Goal: Task Accomplishment & Management: Complete application form

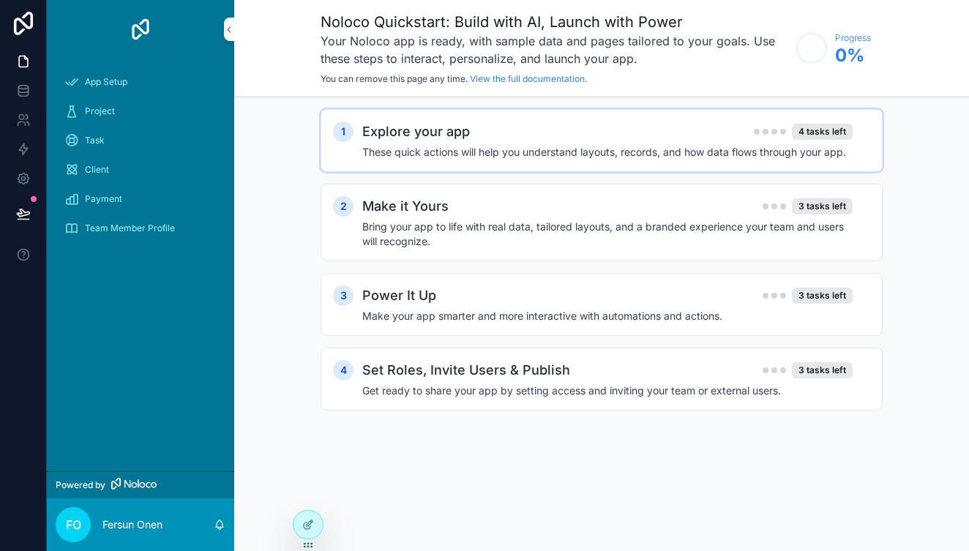
click at [429, 134] on h2 "Explore your app" at bounding box center [416, 132] width 108 height 21
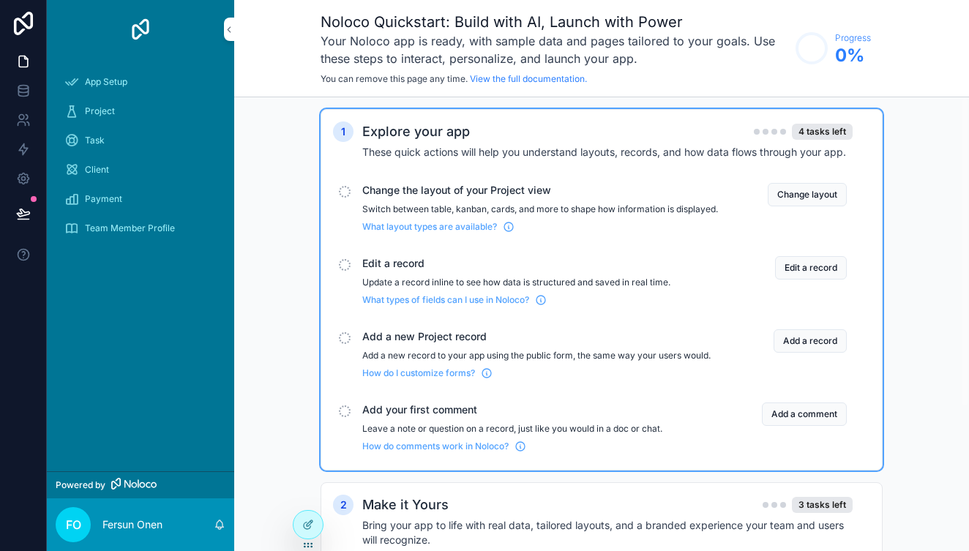
scroll to position [11, 0]
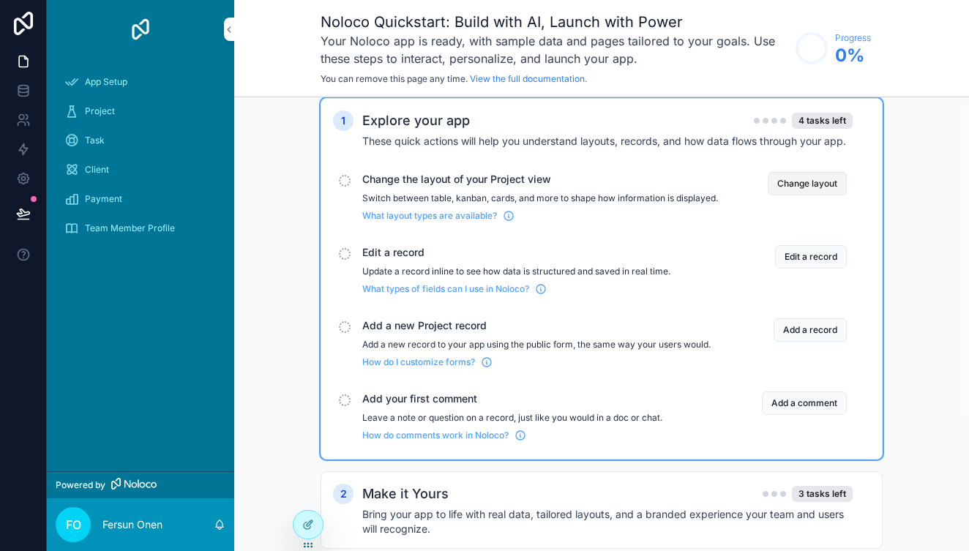
click at [788, 183] on button "Change layout" at bounding box center [807, 183] width 79 height 23
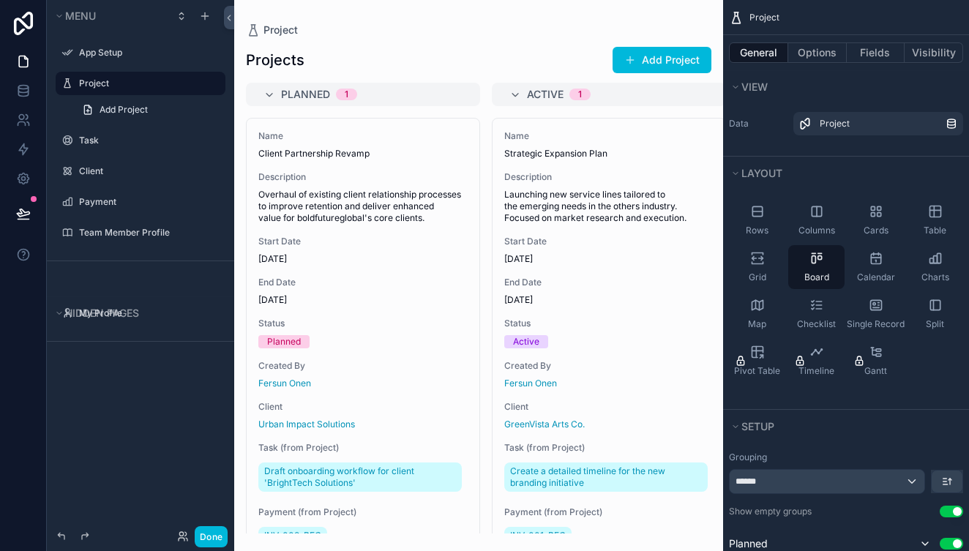
click at [325, 155] on div "scrollable content" at bounding box center [478, 275] width 489 height 551
click at [119, 113] on span "Add Project" at bounding box center [124, 110] width 48 height 12
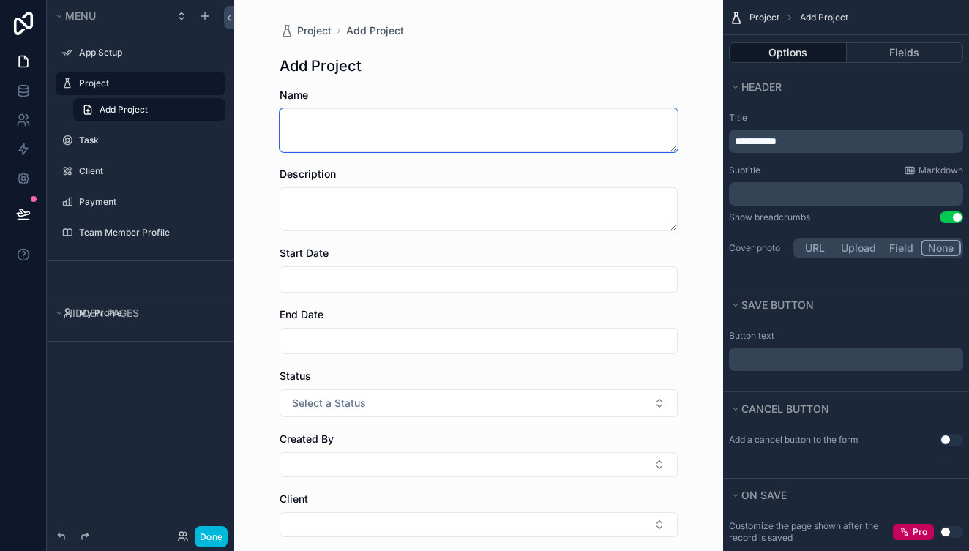
click at [337, 122] on textarea "scrollable content" at bounding box center [479, 130] width 398 height 44
type textarea "*******"
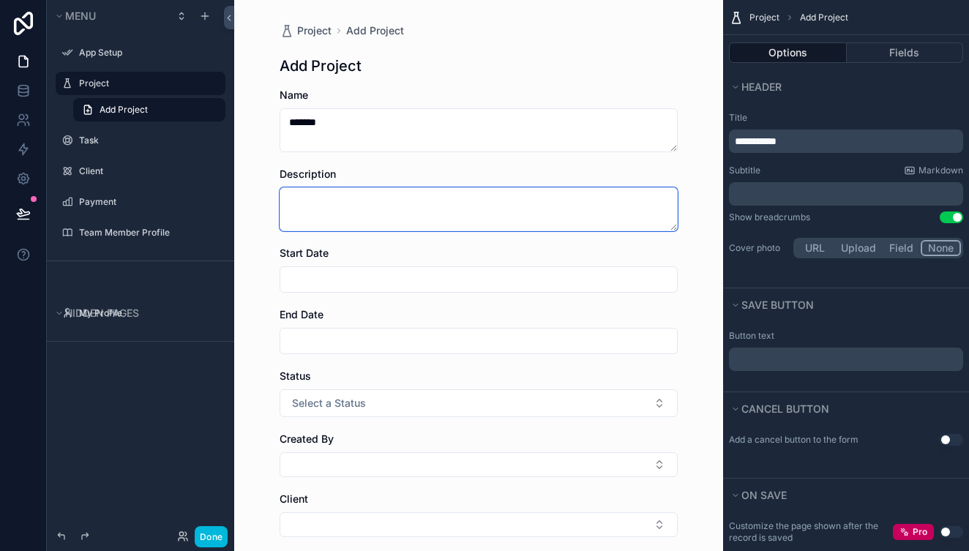
click at [376, 204] on textarea "scrollable content" at bounding box center [479, 209] width 398 height 44
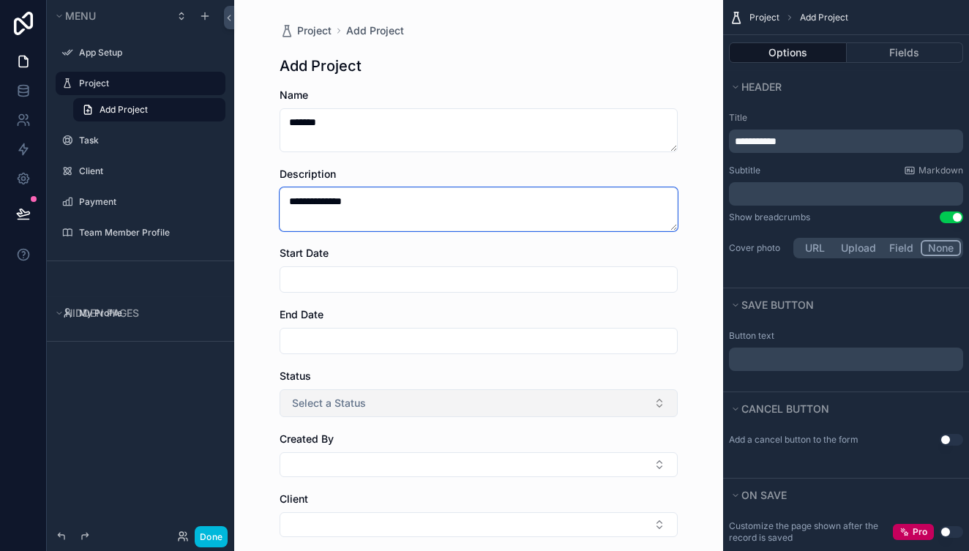
type textarea "**********"
click at [662, 400] on button "Select a Status" at bounding box center [479, 404] width 398 height 28
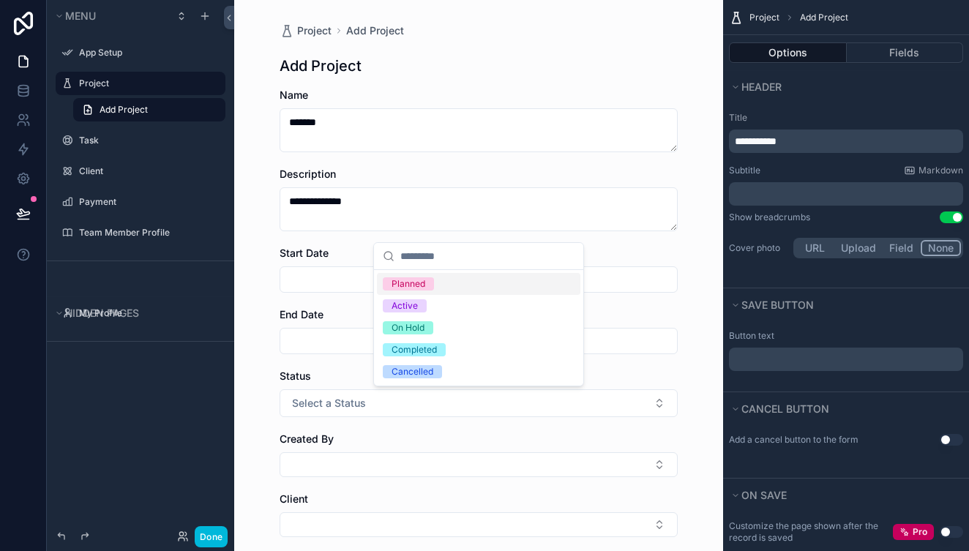
click at [481, 286] on div "Planned" at bounding box center [479, 284] width 204 height 22
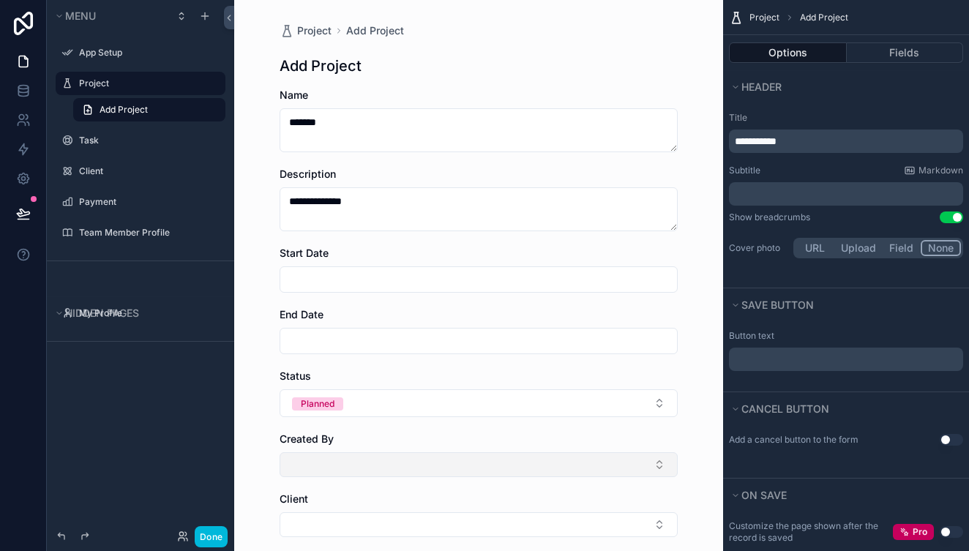
click at [663, 465] on button "Select Button" at bounding box center [479, 464] width 398 height 25
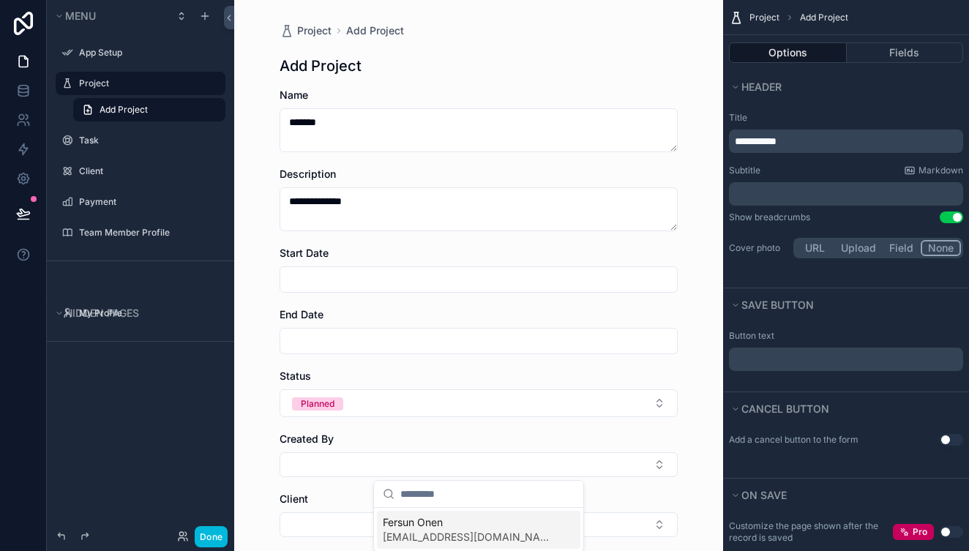
click at [525, 527] on span "Fersun Onen" at bounding box center [470, 522] width 174 height 15
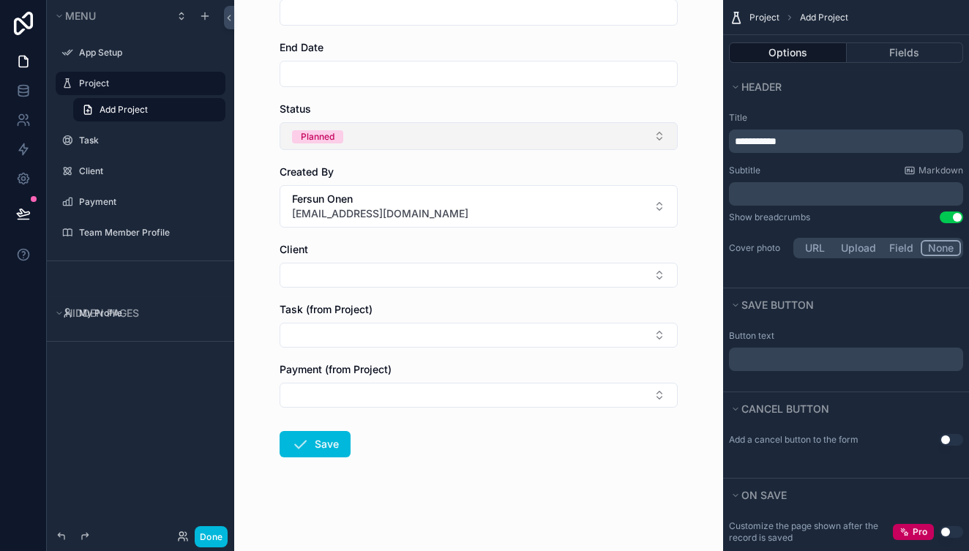
scroll to position [267, 0]
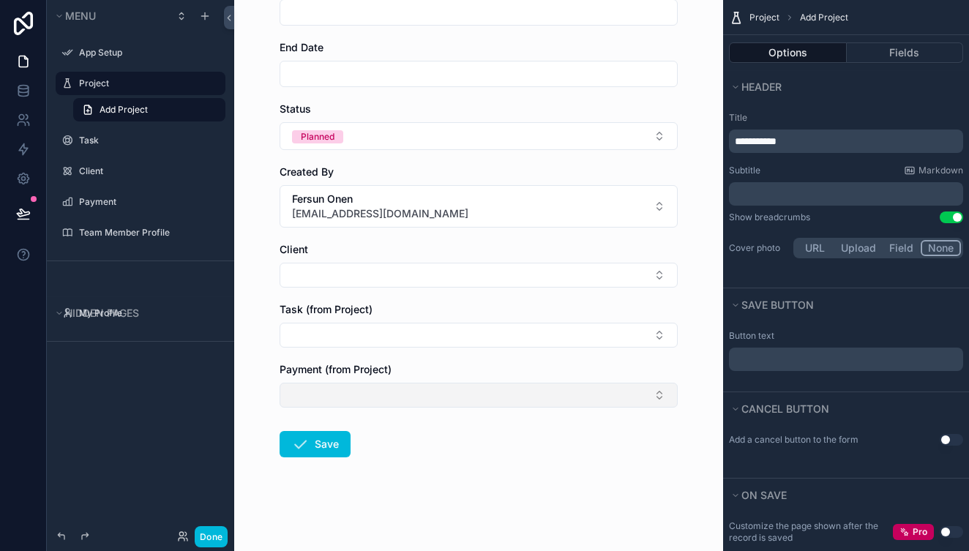
click at [661, 396] on button "Select Button" at bounding box center [479, 395] width 398 height 25
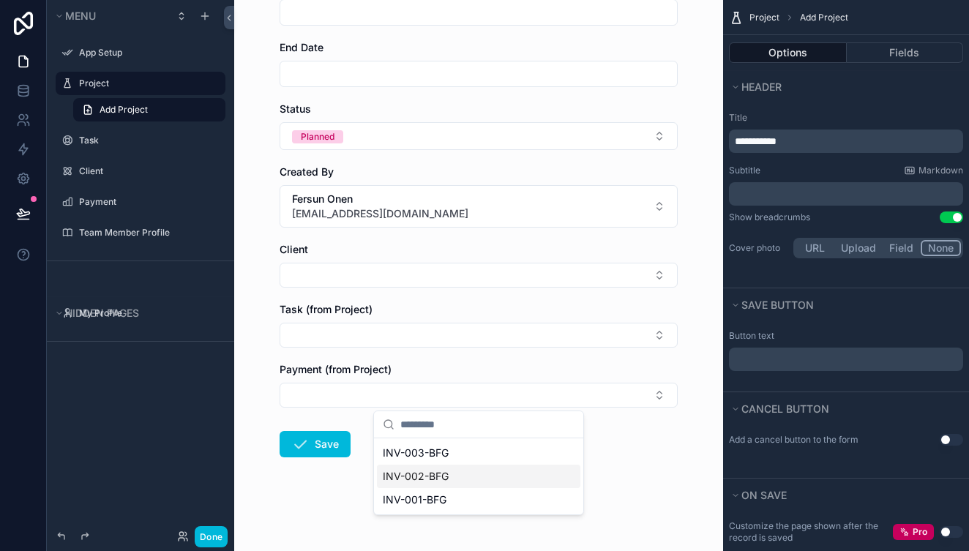
click at [452, 474] on div "INV-002-BFG" at bounding box center [479, 476] width 204 height 23
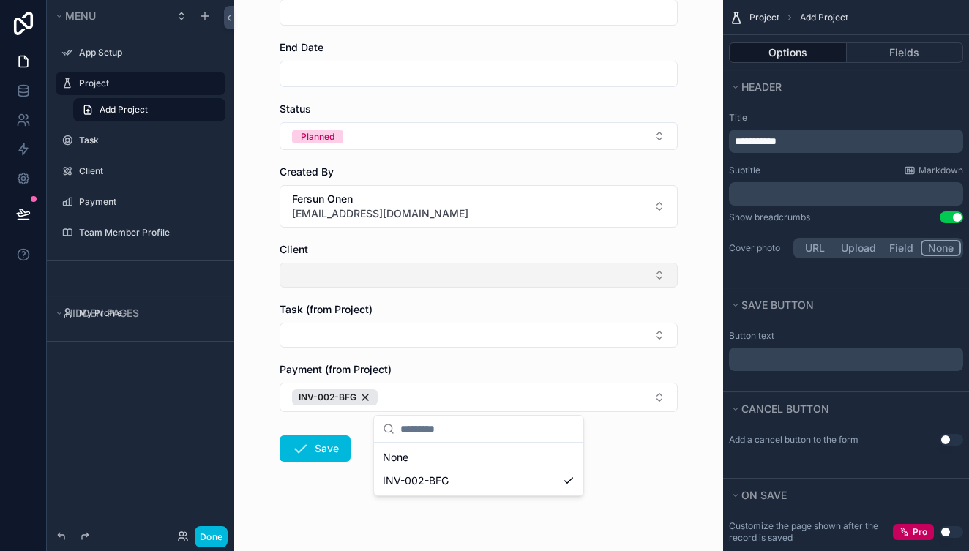
click at [405, 277] on button "Select Button" at bounding box center [479, 275] width 398 height 25
type input "*"
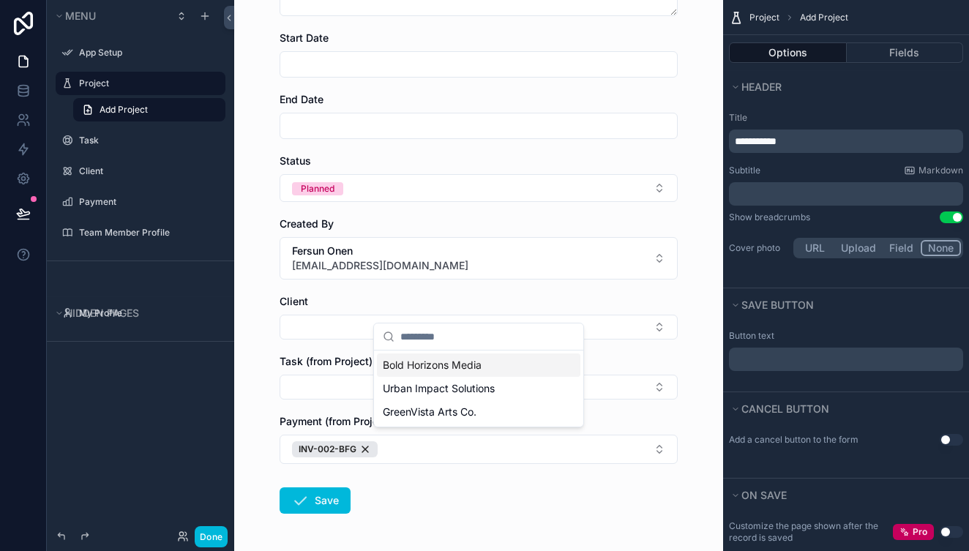
scroll to position [215, 0]
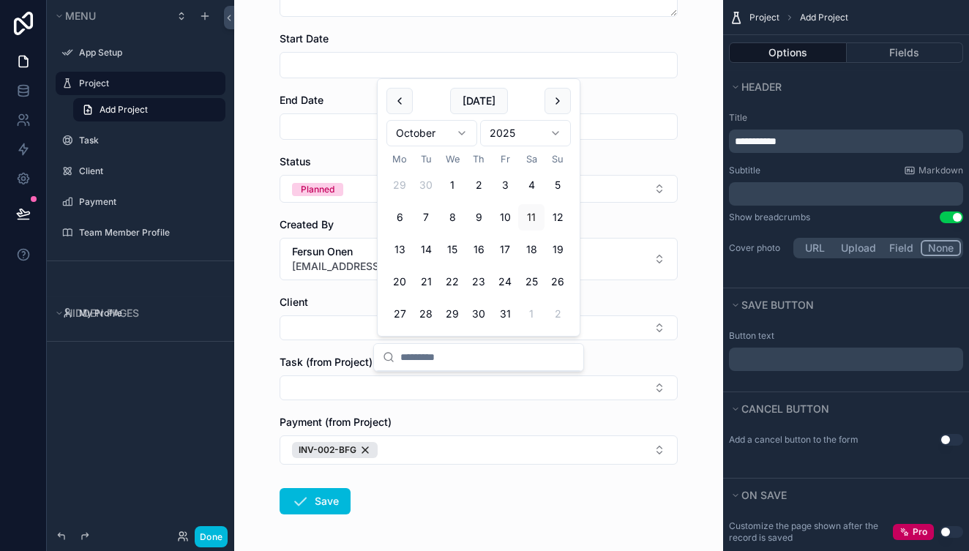
click at [496, 67] on input "scrollable content" at bounding box center [478, 65] width 397 height 21
click at [455, 184] on button "1" at bounding box center [452, 185] width 26 height 26
type input "**********"
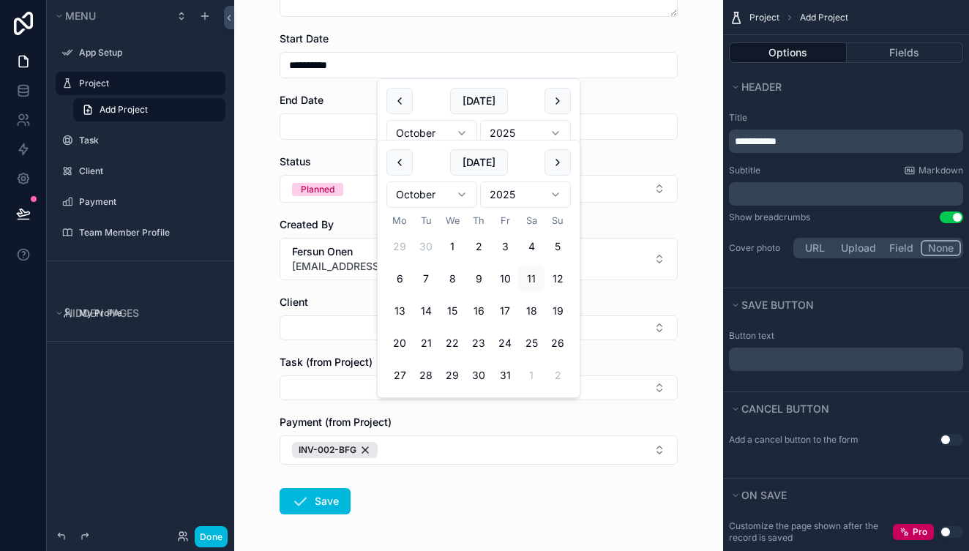
click at [350, 124] on input "scrollable content" at bounding box center [478, 126] width 397 height 21
click at [556, 199] on html "**********" at bounding box center [484, 275] width 969 height 551
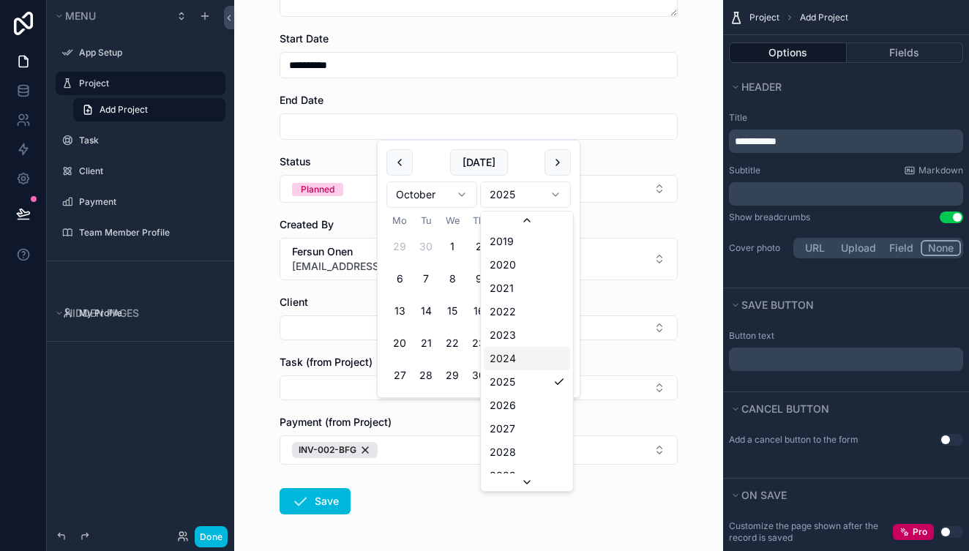
scroll to position [2799, 0]
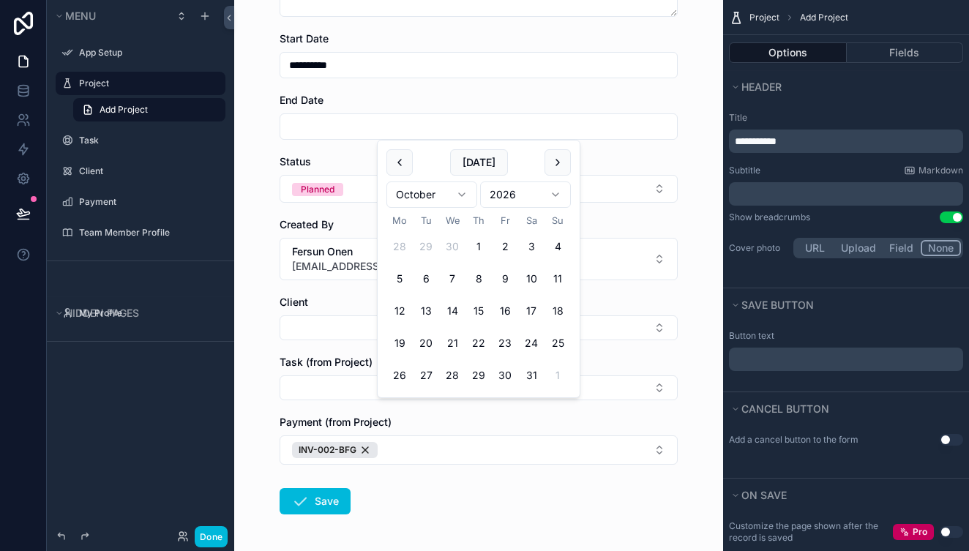
click at [722, 294] on div "**********" at bounding box center [478, 60] width 489 height 551
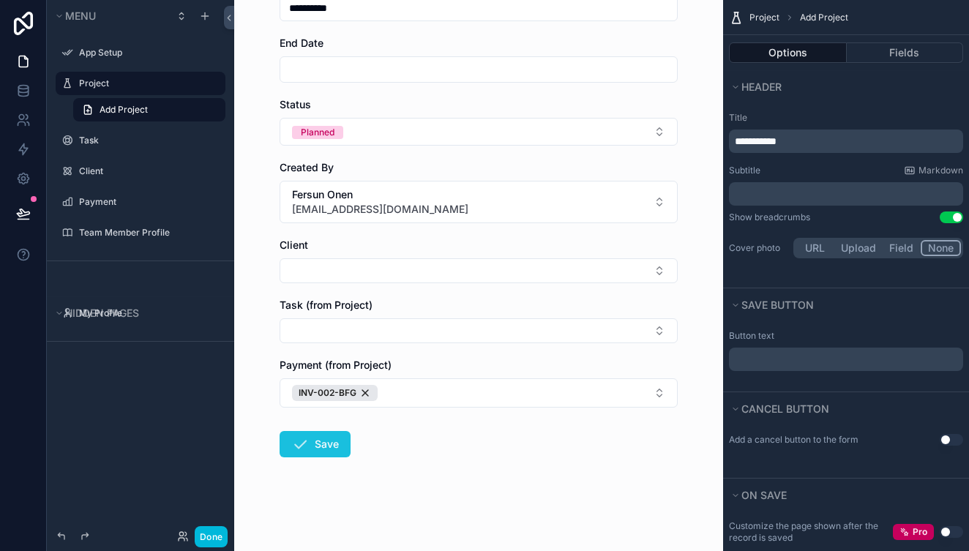
scroll to position [272, 0]
click at [332, 439] on button "Save" at bounding box center [315, 444] width 71 height 26
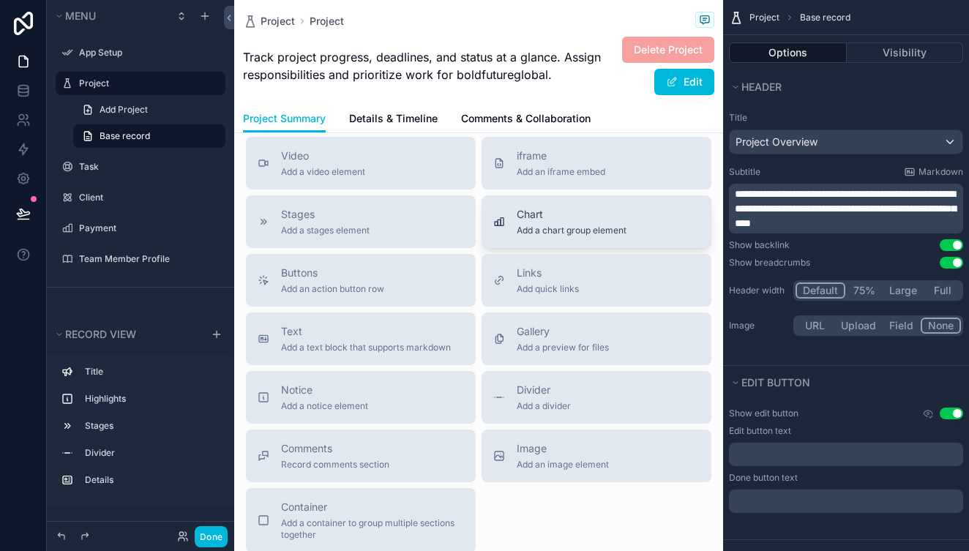
scroll to position [534, 0]
click at [399, 228] on button "Stages Add a stages element" at bounding box center [361, 218] width 230 height 53
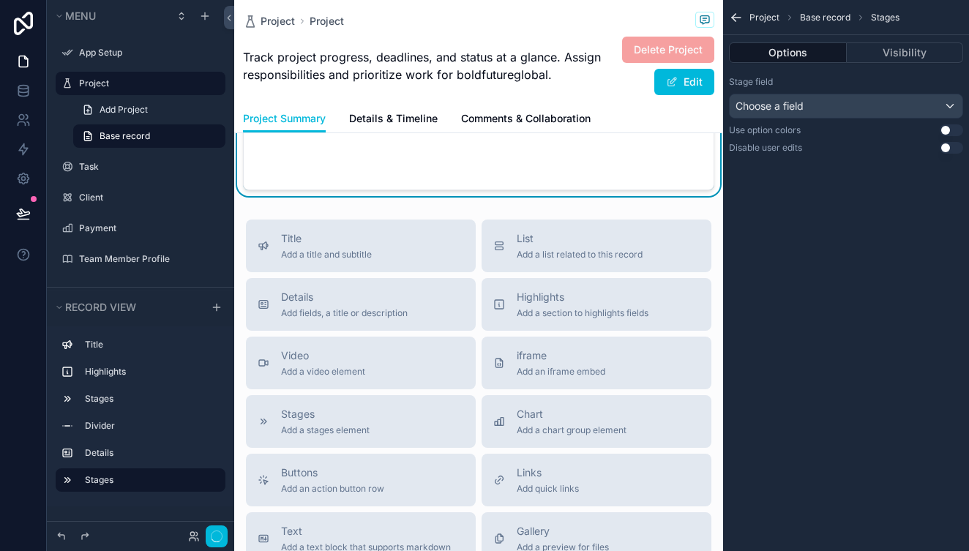
scroll to position [359, 0]
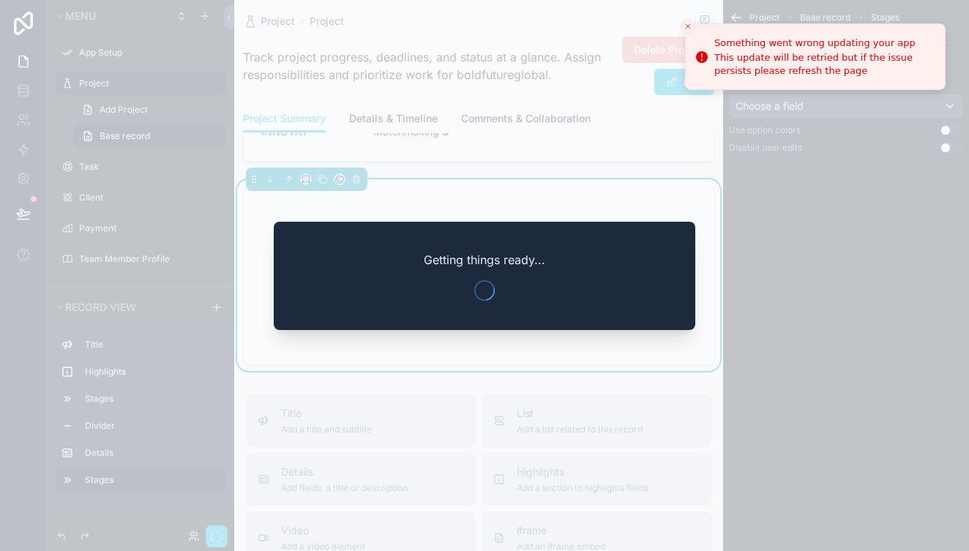
click at [690, 26] on icon "Close toast" at bounding box center [688, 26] width 9 height 9
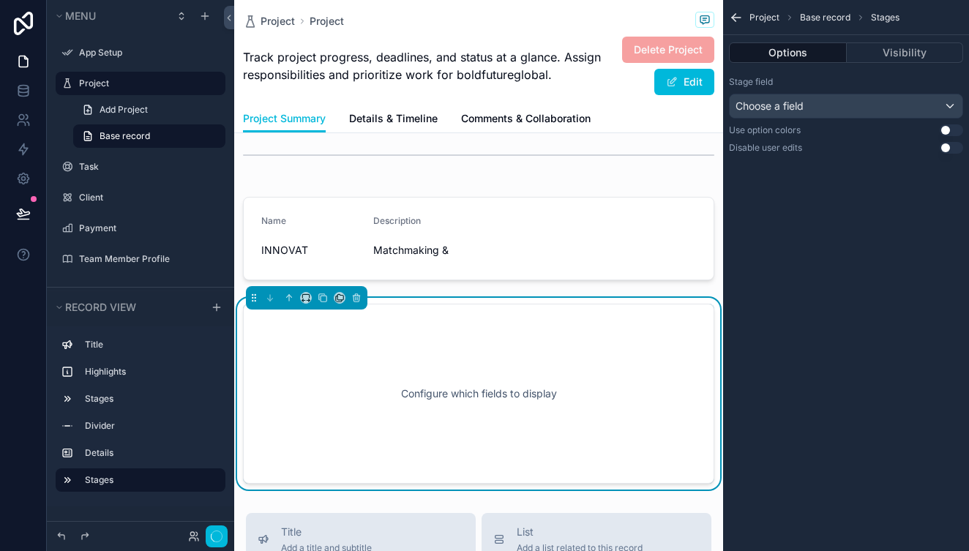
scroll to position [235, 0]
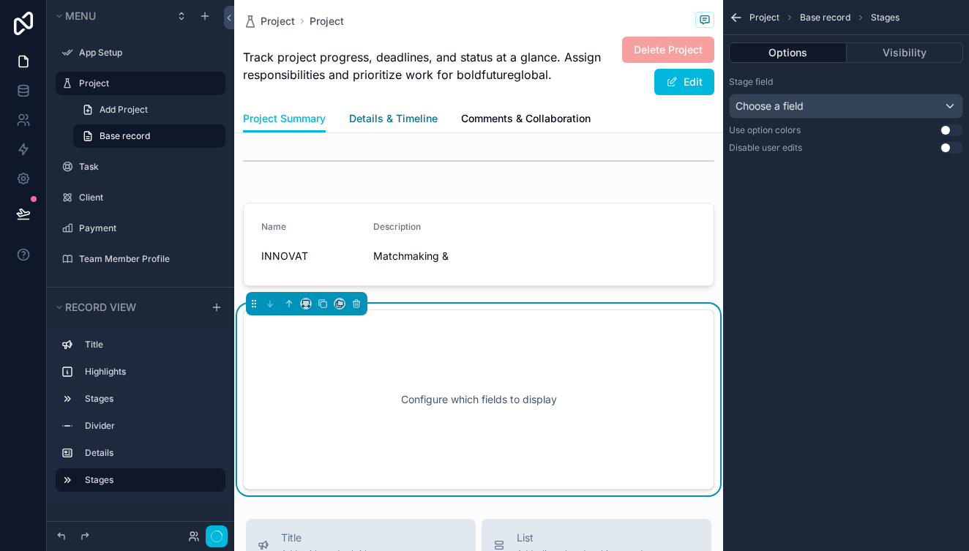
click at [404, 117] on span "Details & Timeline" at bounding box center [393, 118] width 89 height 15
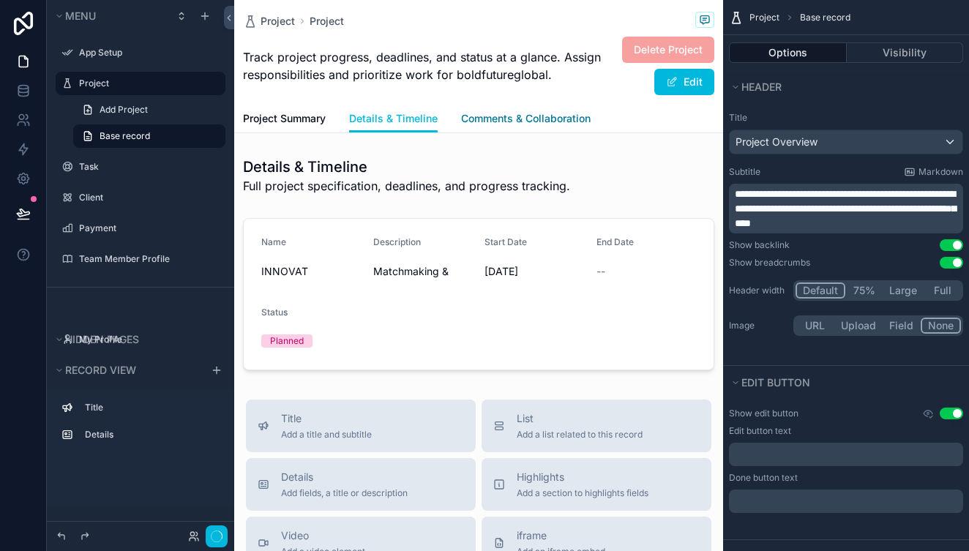
click at [496, 116] on span "Comments & Collaboration" at bounding box center [526, 118] width 130 height 15
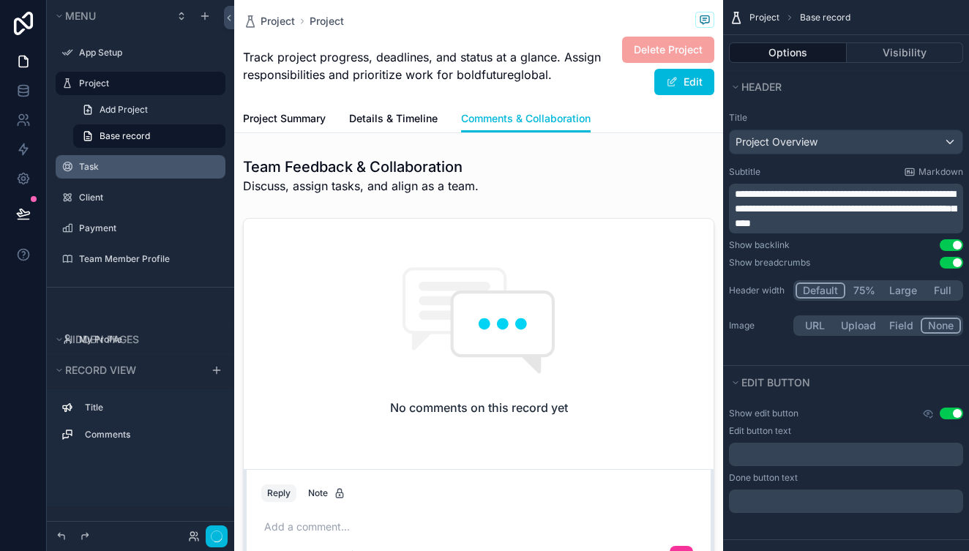
click at [106, 168] on label "Task" at bounding box center [148, 167] width 138 height 12
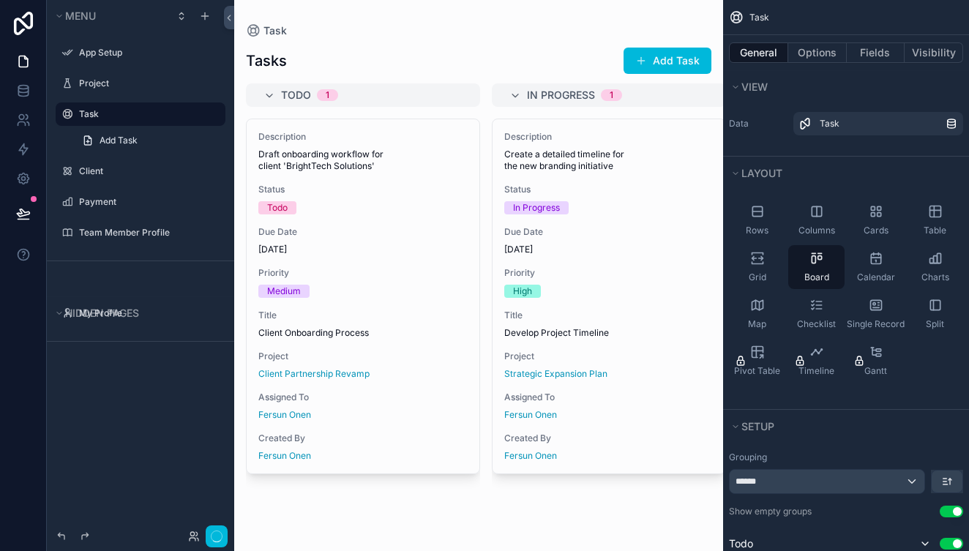
click at [646, 66] on div "scrollable content" at bounding box center [478, 275] width 489 height 551
click at [641, 59] on span "scrollable content" at bounding box center [642, 61] width 12 height 12
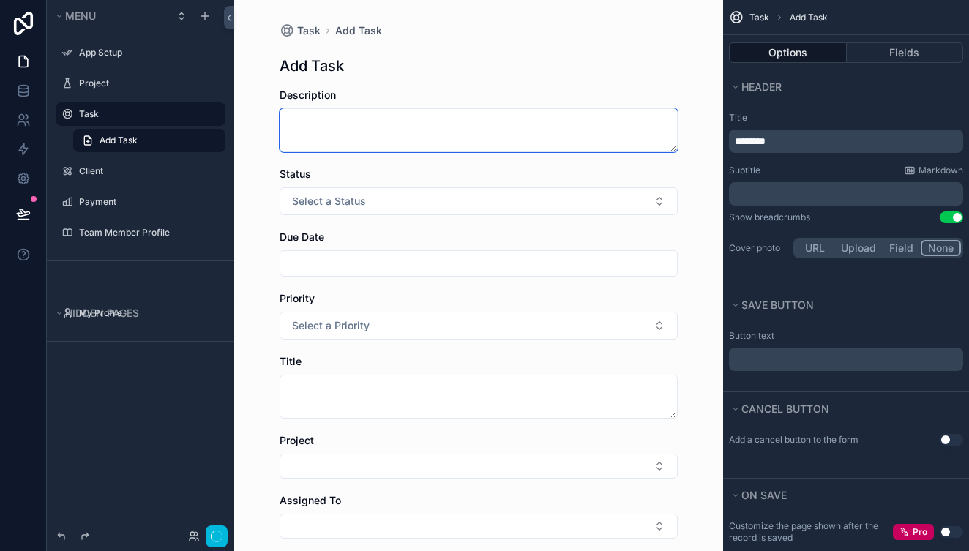
click at [382, 133] on textarea "scrollable content" at bounding box center [479, 130] width 398 height 44
click at [311, 121] on textarea "**********" at bounding box center [479, 130] width 398 height 44
click at [370, 122] on textarea "**********" at bounding box center [479, 130] width 398 height 44
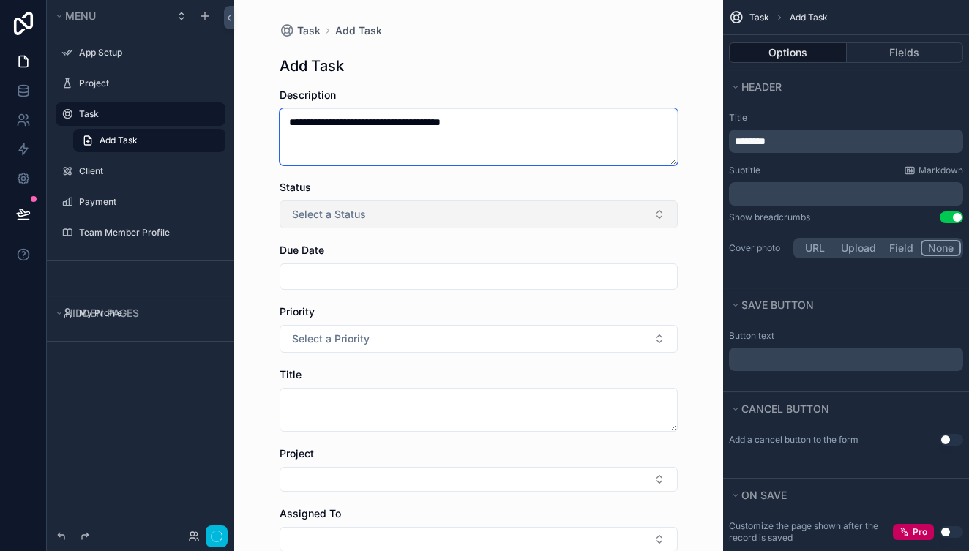
type textarea "**********"
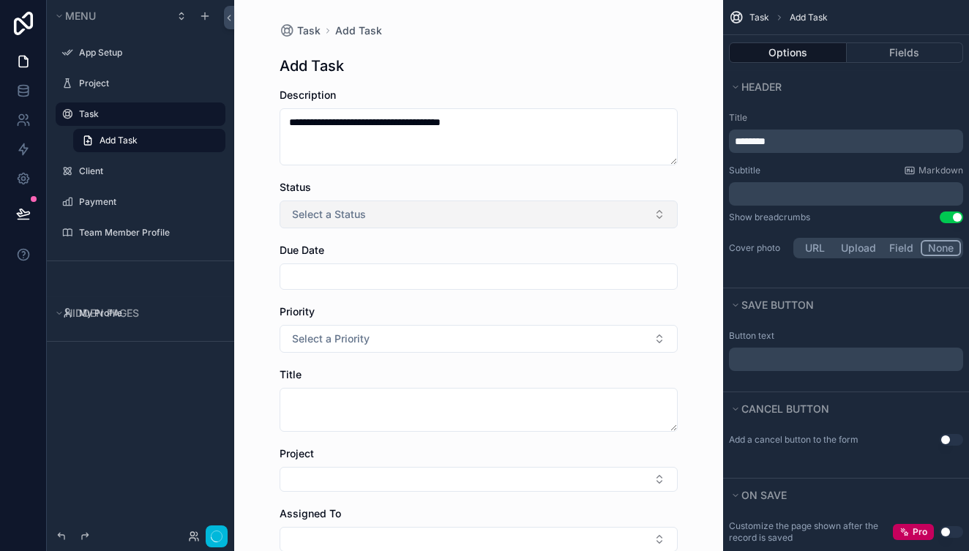
click at [660, 212] on button "Select a Status" at bounding box center [479, 215] width 398 height 28
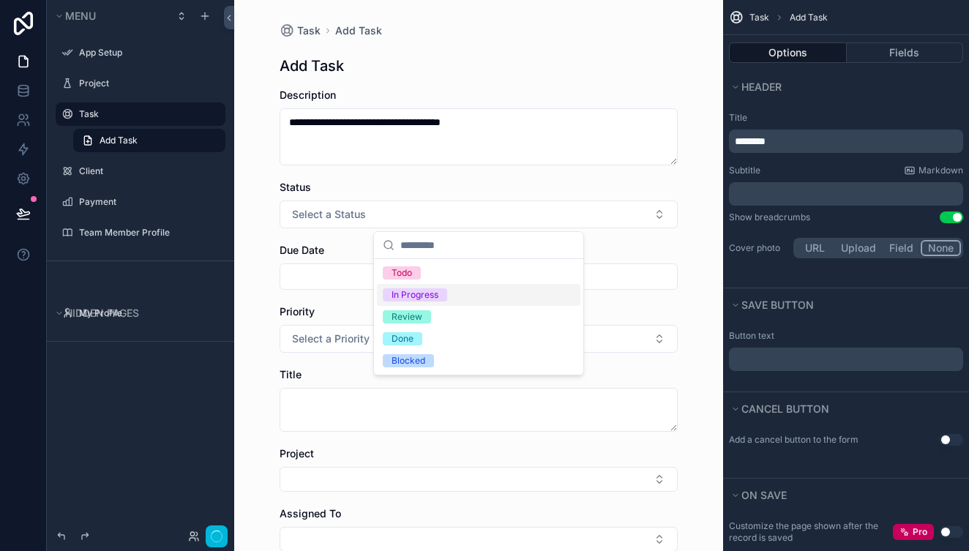
click at [451, 292] on div "In Progress" at bounding box center [479, 295] width 204 height 22
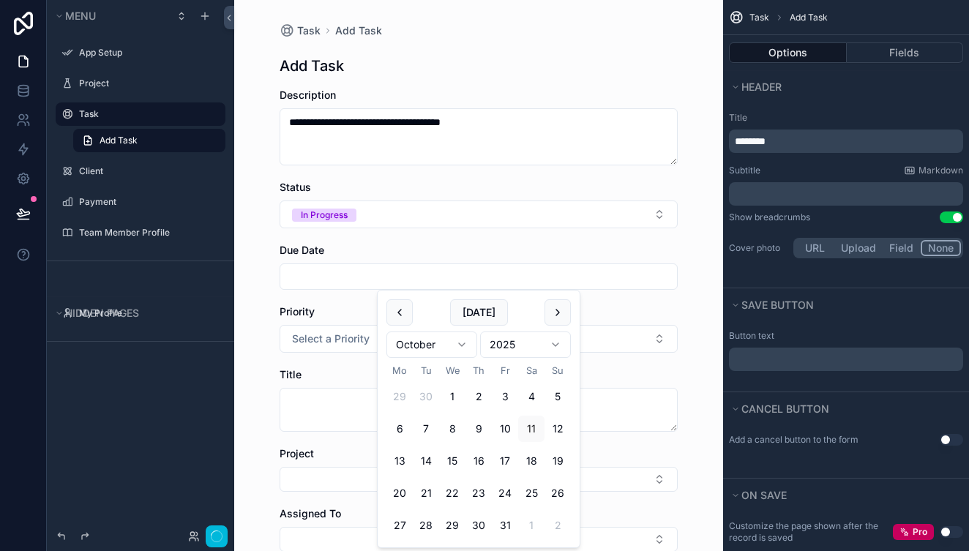
click at [425, 279] on input "scrollable content" at bounding box center [478, 277] width 397 height 21
click at [510, 523] on button "31" at bounding box center [505, 526] width 26 height 26
type input "**********"
click at [506, 526] on button "31" at bounding box center [505, 526] width 26 height 26
click at [659, 341] on button "Select a Priority" at bounding box center [479, 339] width 398 height 28
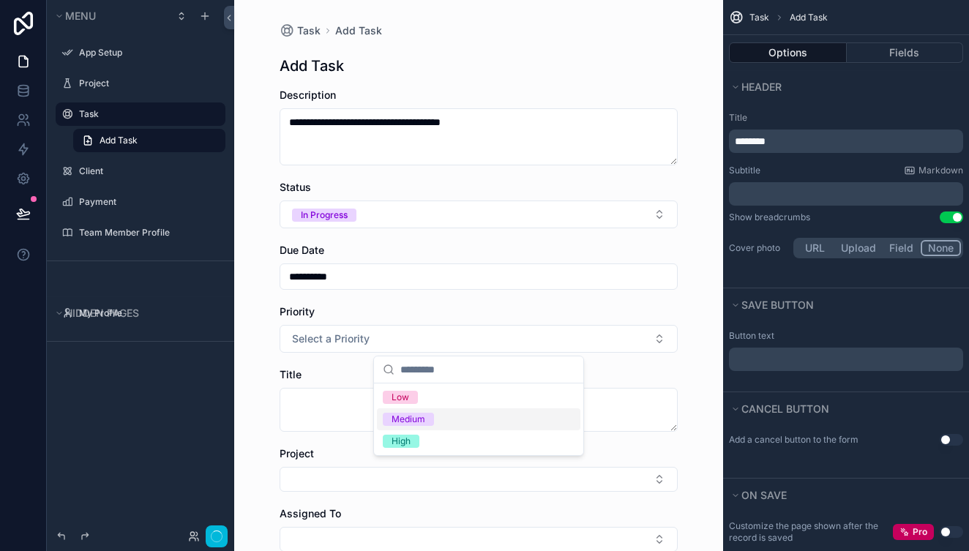
click at [450, 414] on div "Medium" at bounding box center [479, 420] width 204 height 22
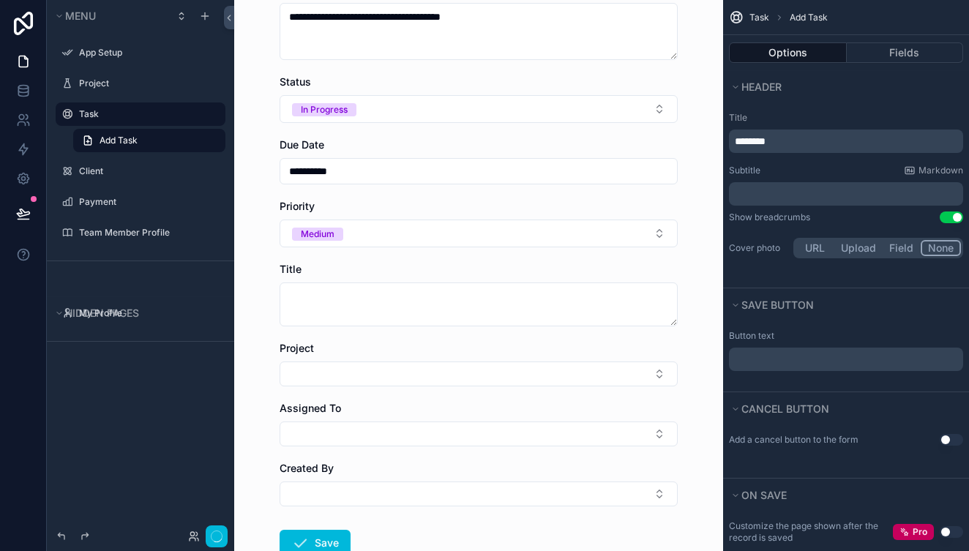
scroll to position [107, 0]
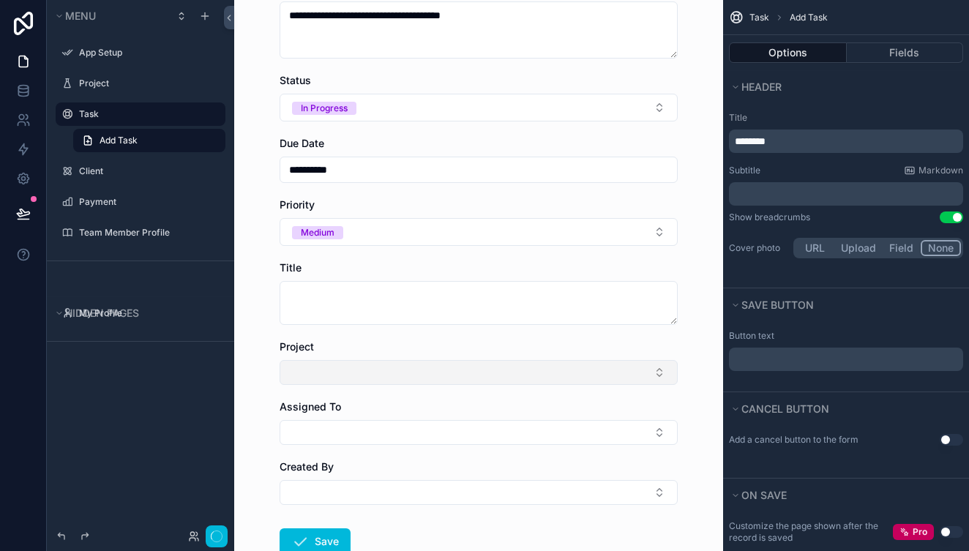
click at [660, 377] on button "Select Button" at bounding box center [479, 372] width 398 height 25
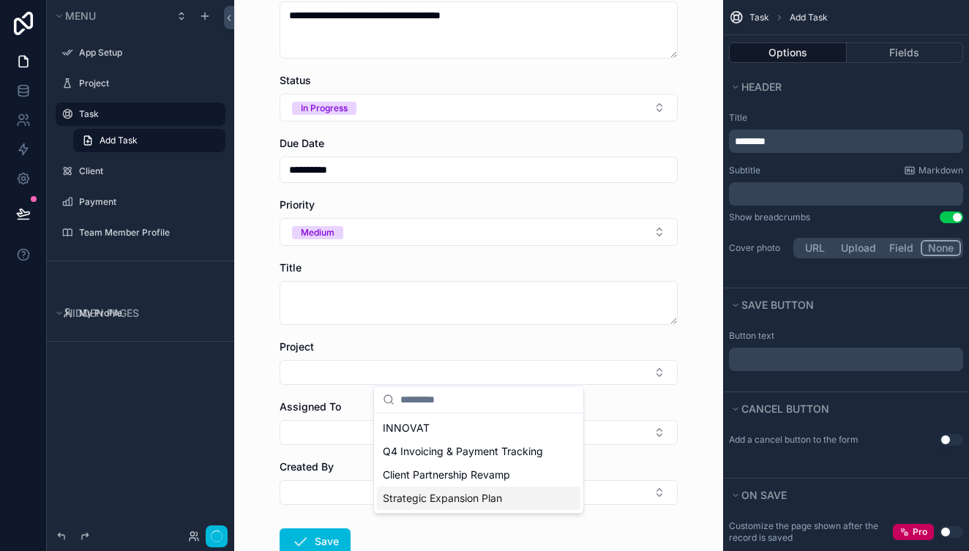
scroll to position [0, 0]
click at [499, 501] on span "Strategic Expansion Plan" at bounding box center [442, 500] width 119 height 15
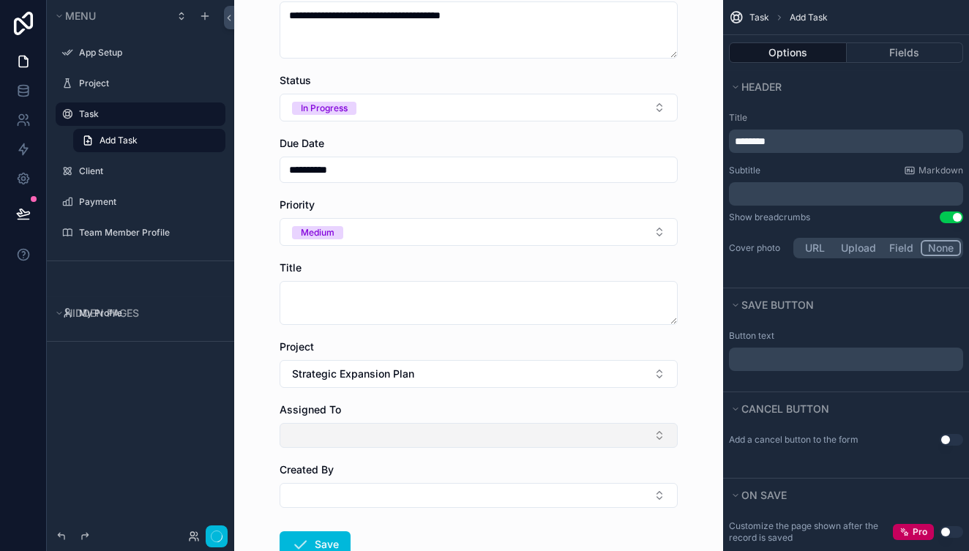
click at [657, 440] on button "Select Button" at bounding box center [479, 435] width 398 height 25
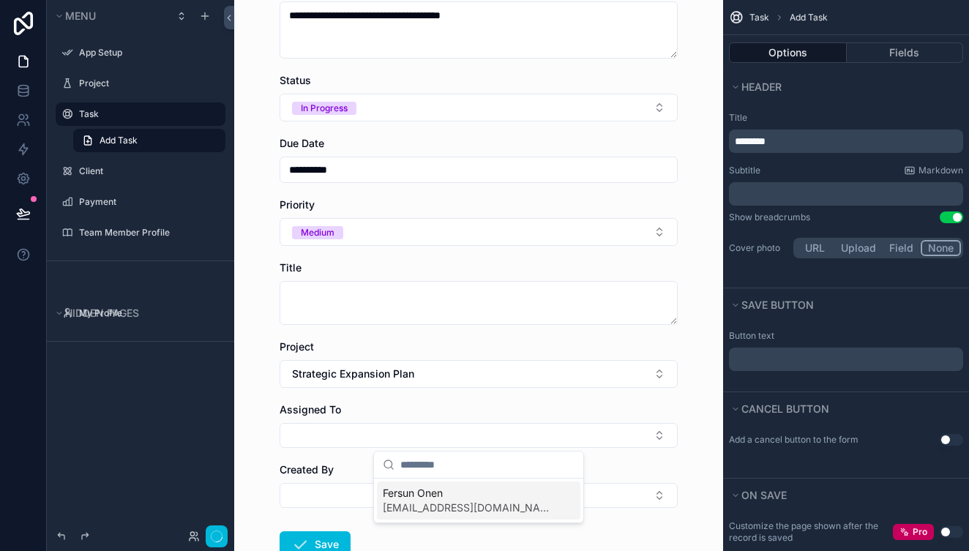
click at [463, 502] on span "[EMAIL_ADDRESS][DOMAIN_NAME]" at bounding box center [470, 508] width 174 height 15
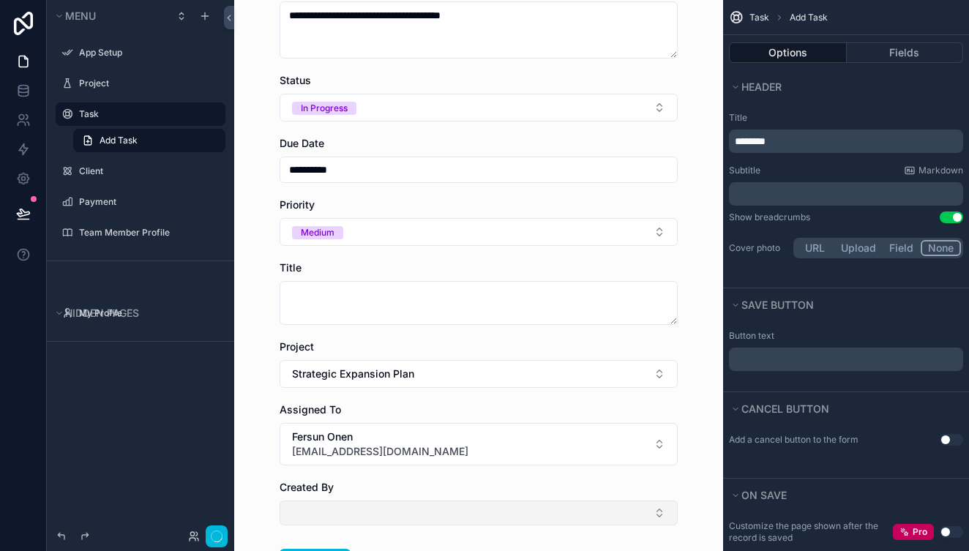
click at [657, 515] on button "Select Button" at bounding box center [479, 513] width 398 height 25
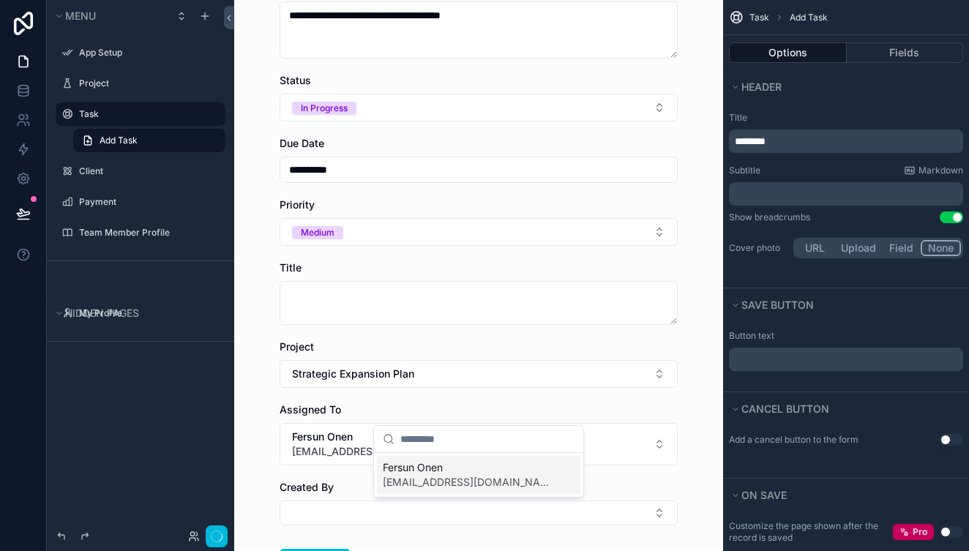
click at [518, 478] on span "[EMAIL_ADDRESS][DOMAIN_NAME]" at bounding box center [470, 482] width 174 height 15
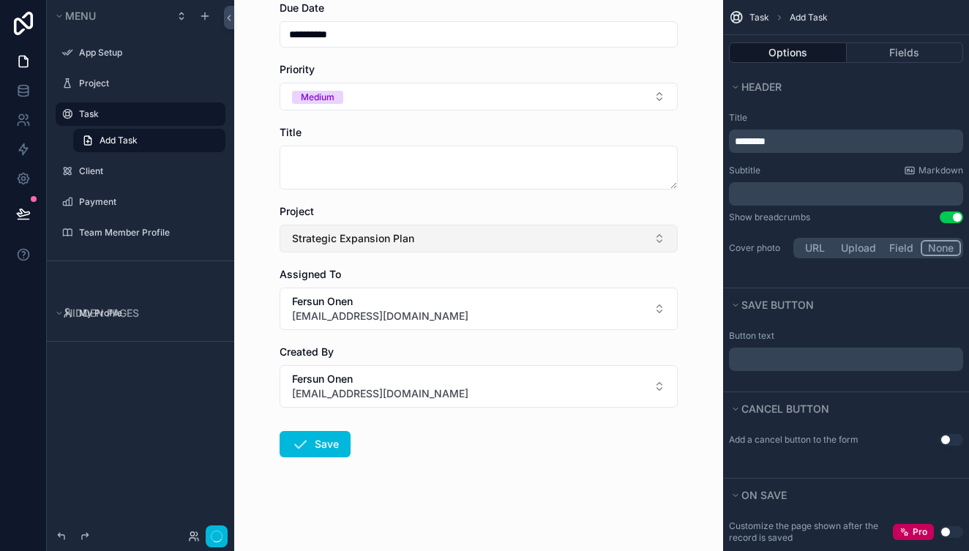
scroll to position [242, 0]
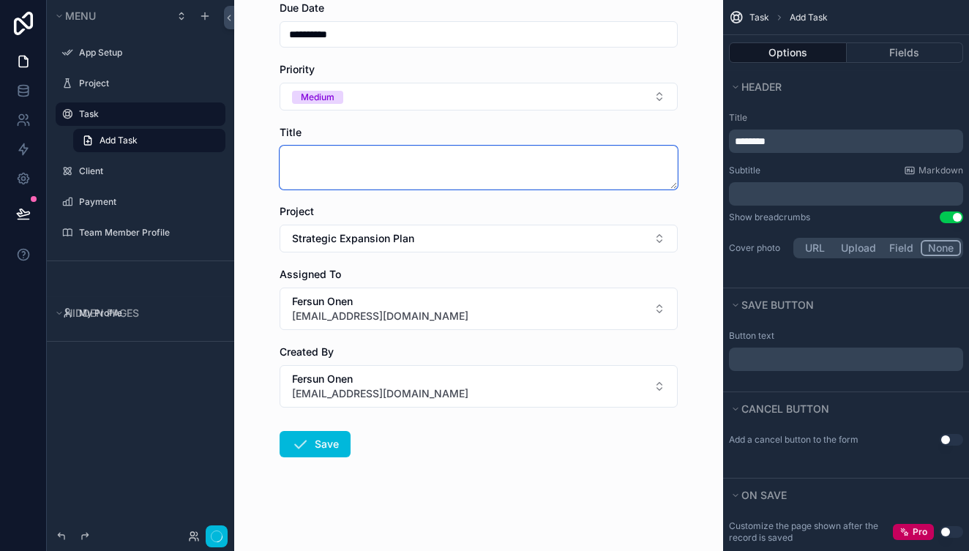
click at [474, 168] on textarea "scrollable content" at bounding box center [479, 168] width 398 height 44
drag, startPoint x: 396, startPoint y: 161, endPoint x: 374, endPoint y: 162, distance: 22.0
click at [374, 162] on textarea "**********" at bounding box center [479, 168] width 398 height 44
type textarea "**********"
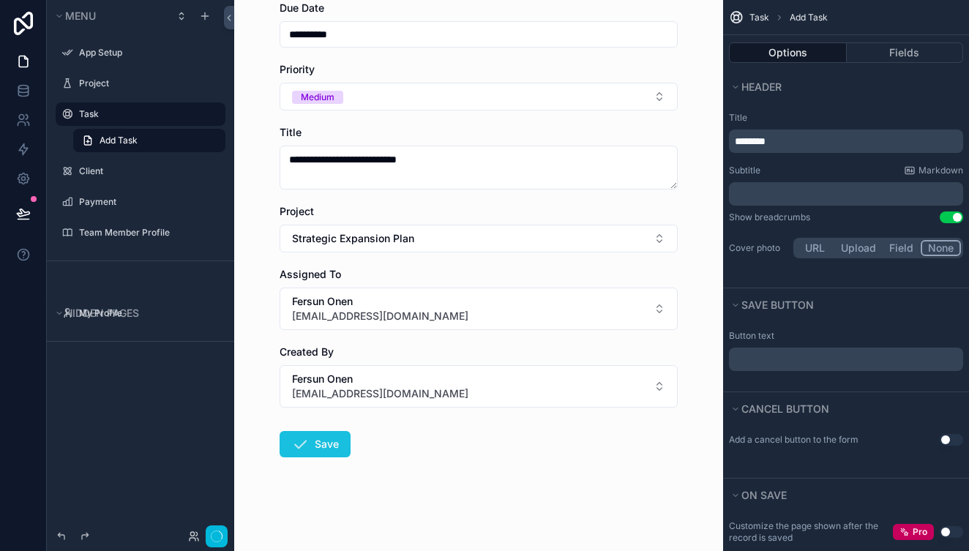
click at [311, 444] on button "Save" at bounding box center [315, 444] width 71 height 26
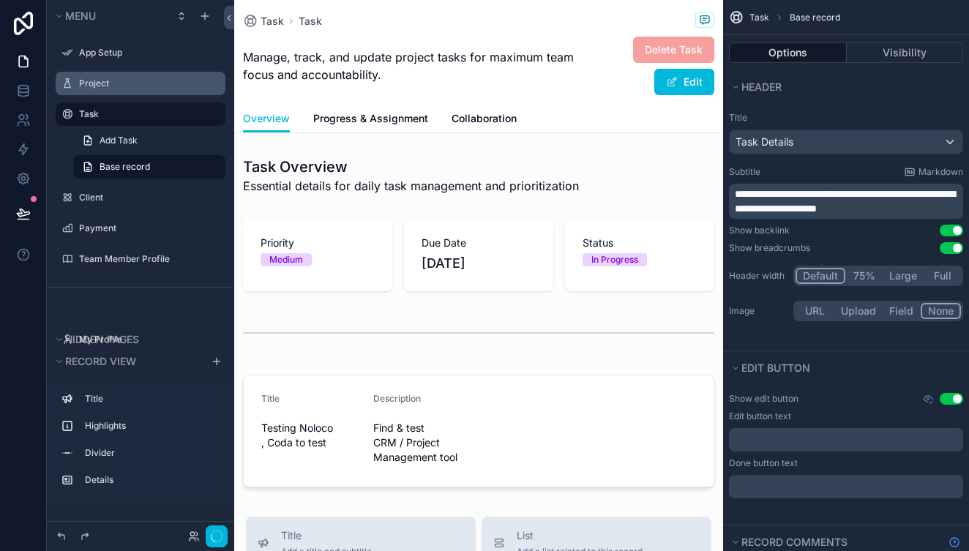
click at [92, 89] on div "Project" at bounding box center [151, 84] width 144 height 12
click at [66, 82] on icon "scrollable content" at bounding box center [68, 84] width 12 height 12
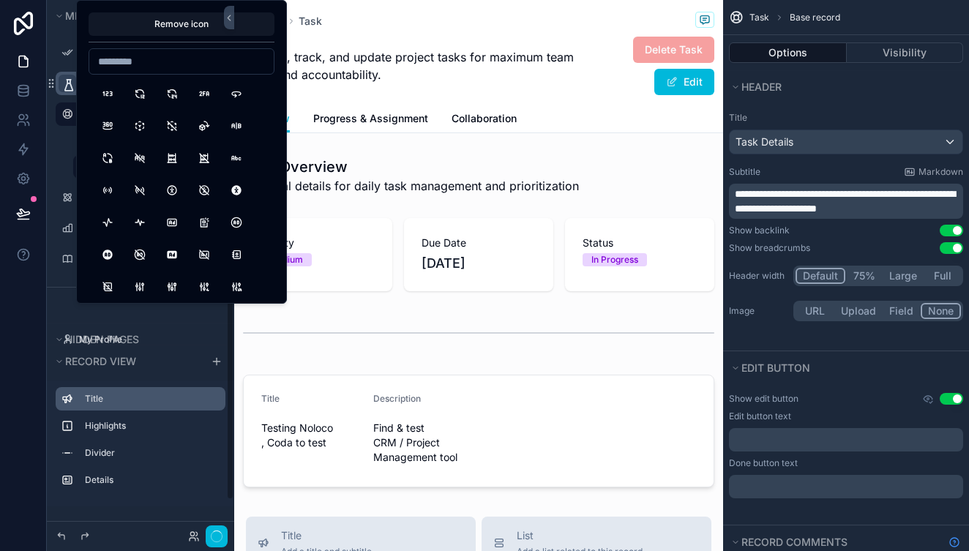
click at [208, 409] on div "Title" at bounding box center [141, 398] width 170 height 23
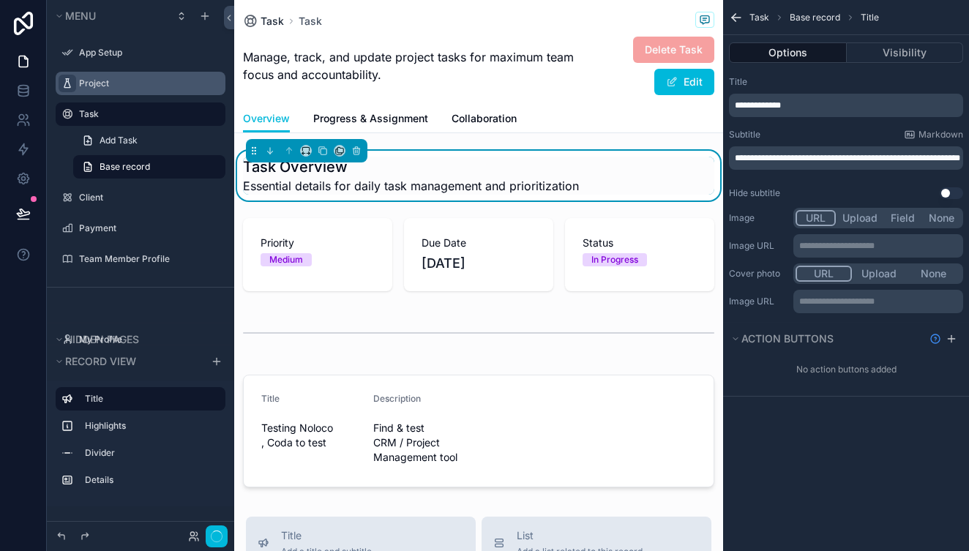
click at [271, 23] on span "Task" at bounding box center [272, 21] width 23 height 15
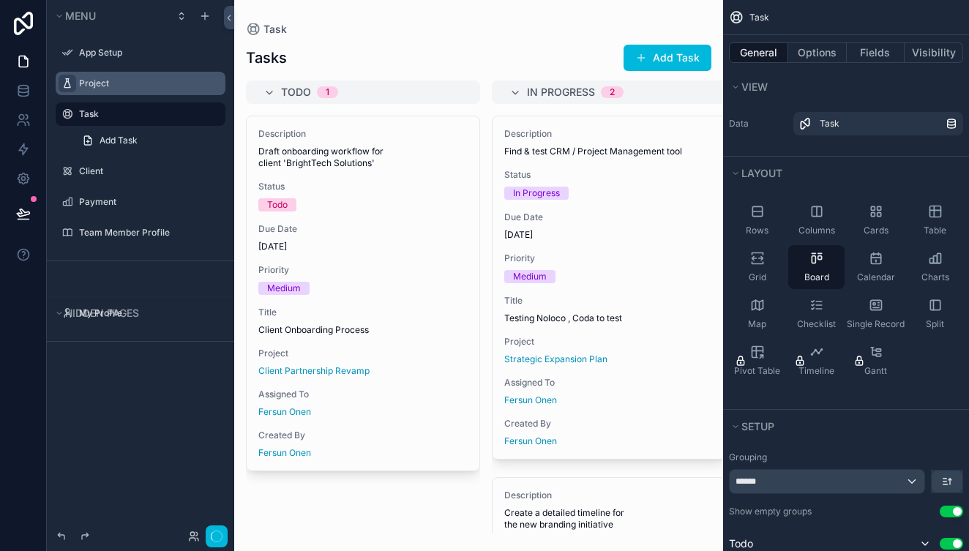
click at [307, 92] on span "Todo" at bounding box center [296, 92] width 30 height 15
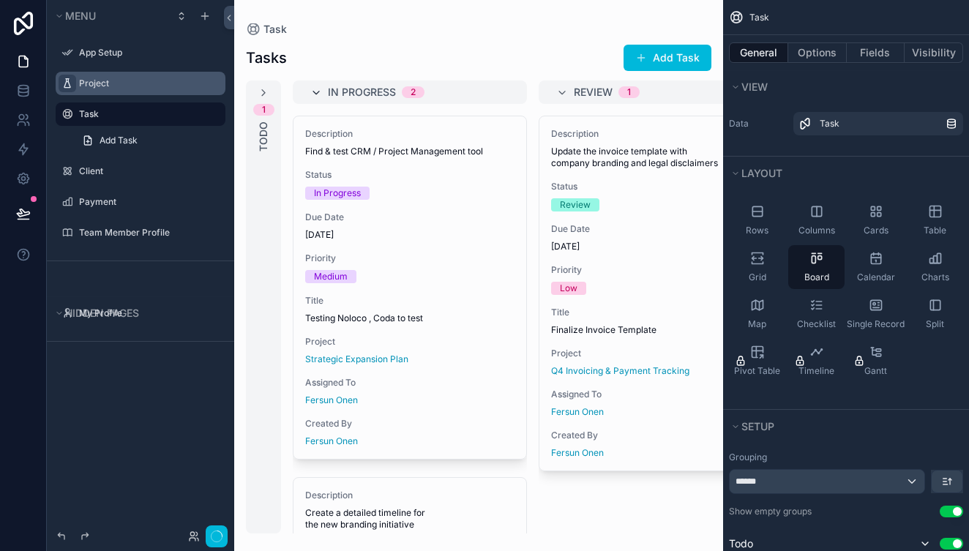
click at [316, 96] on icon "scrollable content" at bounding box center [316, 93] width 12 height 12
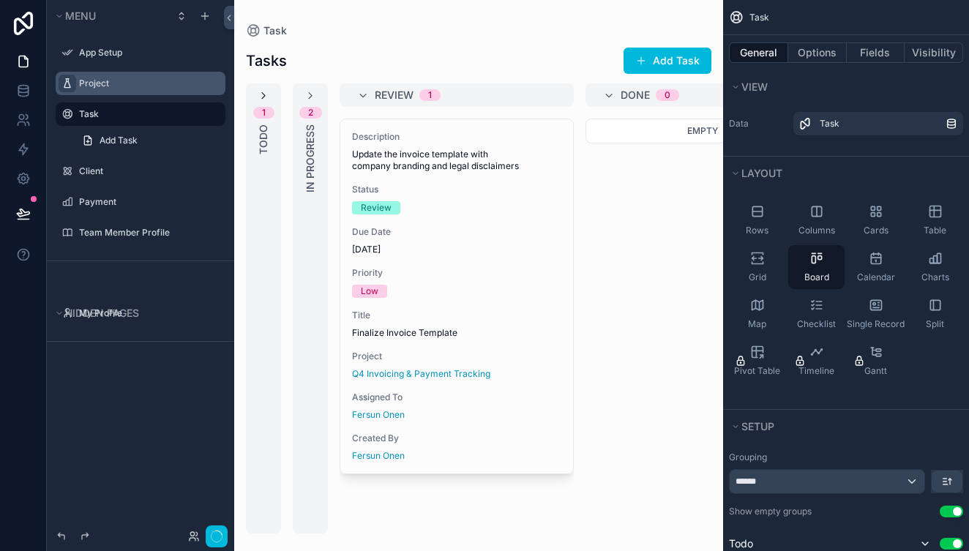
click at [264, 96] on icon "scrollable content" at bounding box center [264, 96] width 12 height 12
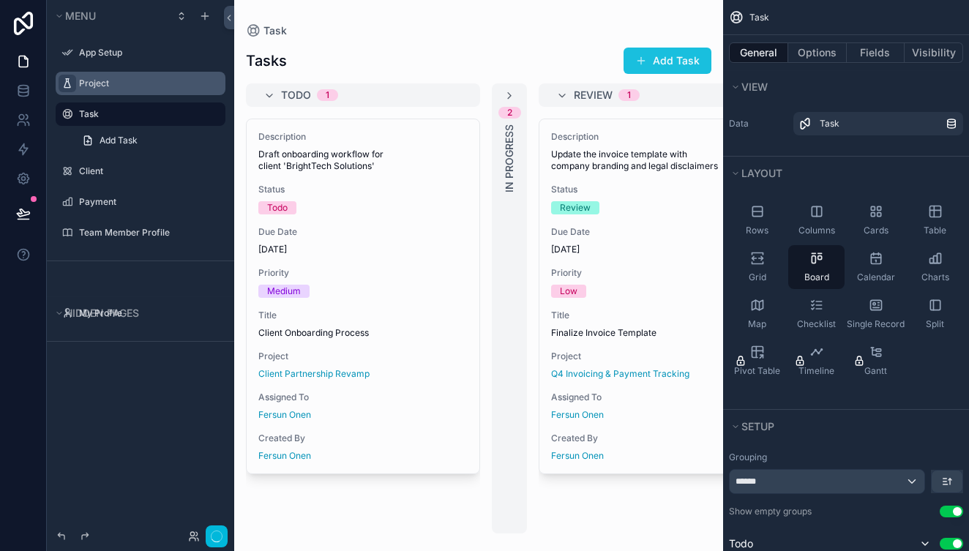
click at [683, 51] on button "Add Task" at bounding box center [668, 61] width 88 height 26
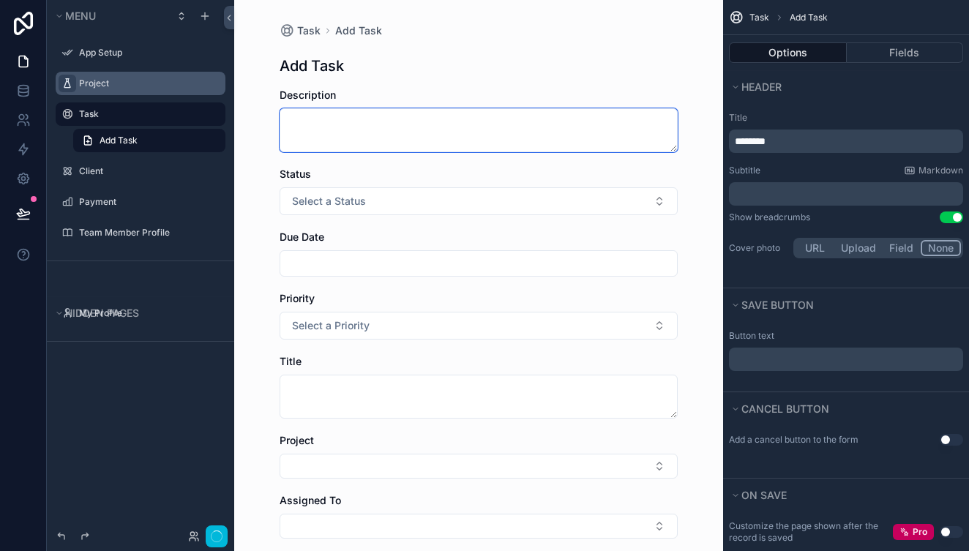
click at [398, 135] on textarea "scrollable content" at bounding box center [479, 130] width 398 height 44
type textarea "*"
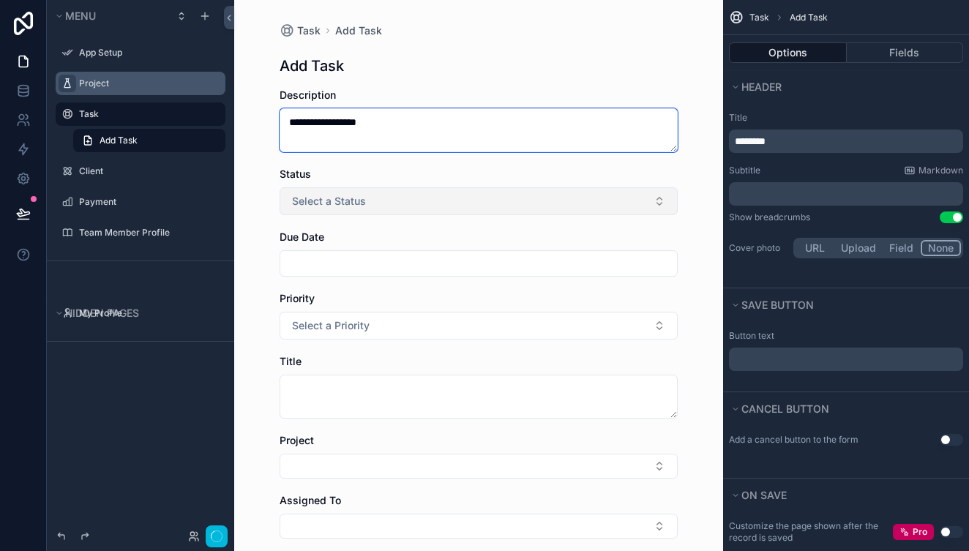
type textarea "**********"
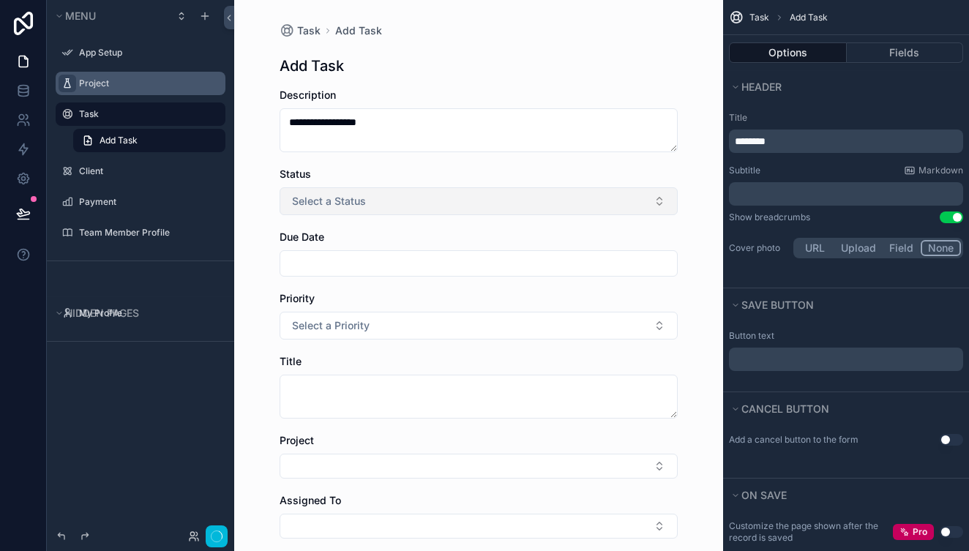
click at [660, 206] on button "Select a Status" at bounding box center [479, 201] width 398 height 28
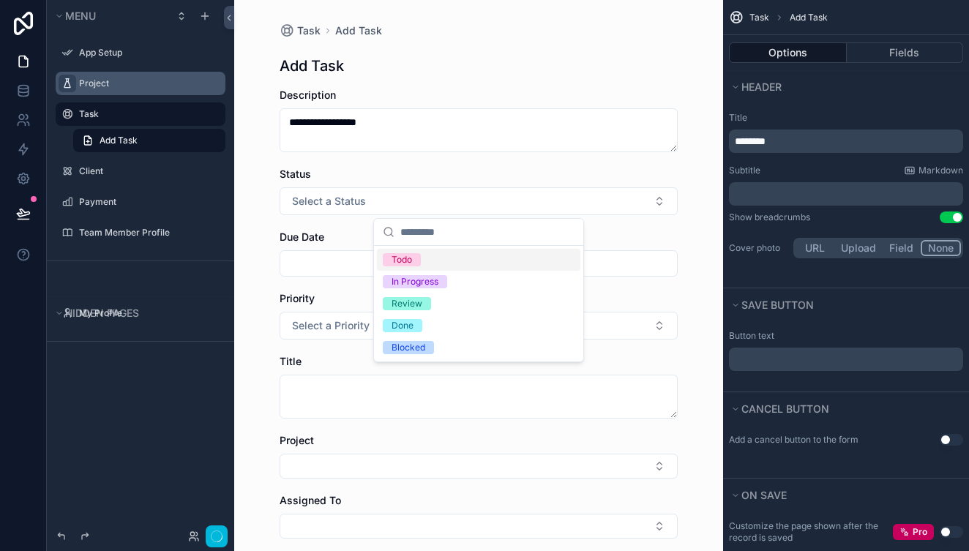
click at [419, 262] on span "Todo" at bounding box center [402, 259] width 38 height 13
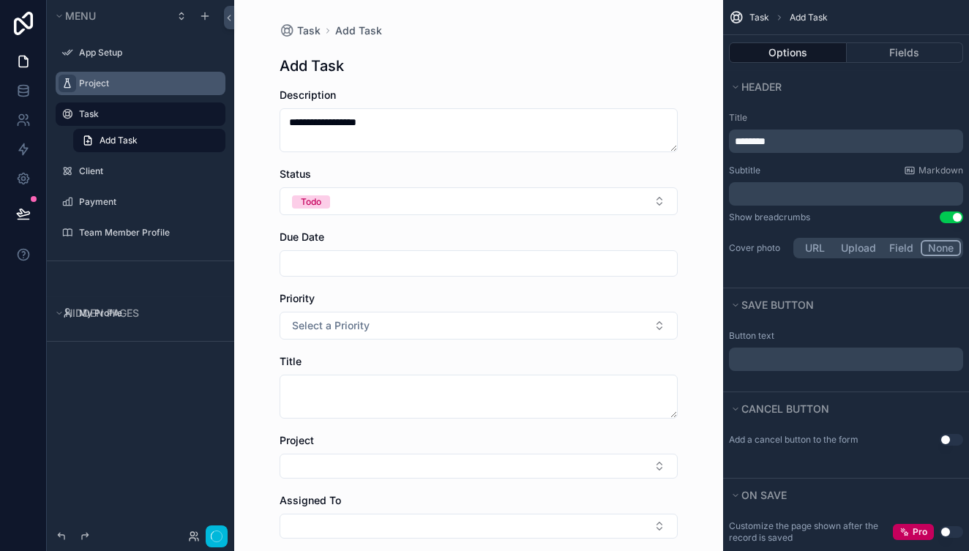
click at [604, 251] on div "scrollable content" at bounding box center [479, 263] width 398 height 26
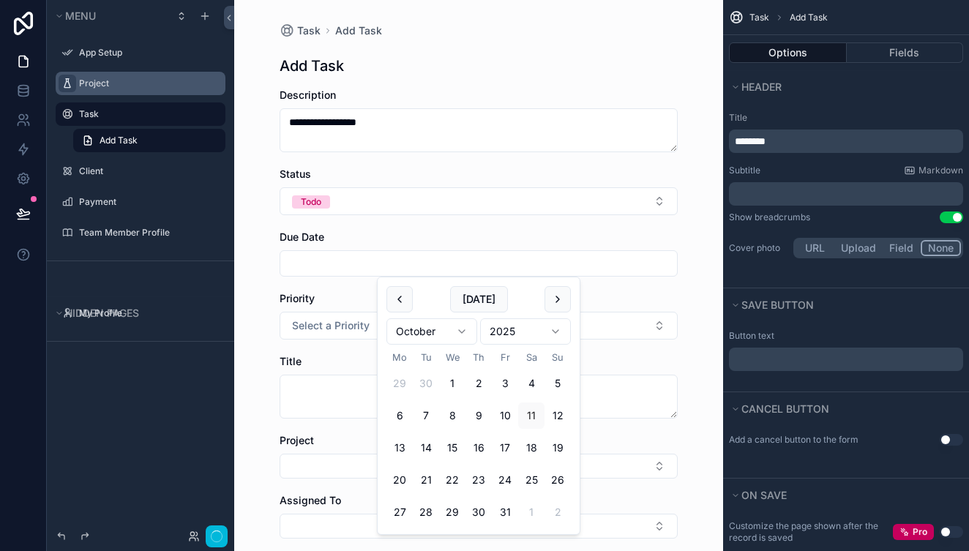
click at [604, 265] on input "scrollable content" at bounding box center [478, 263] width 397 height 21
click at [503, 513] on button "31" at bounding box center [505, 512] width 26 height 26
type input "**********"
click at [662, 331] on button "Select a Priority" at bounding box center [479, 326] width 398 height 28
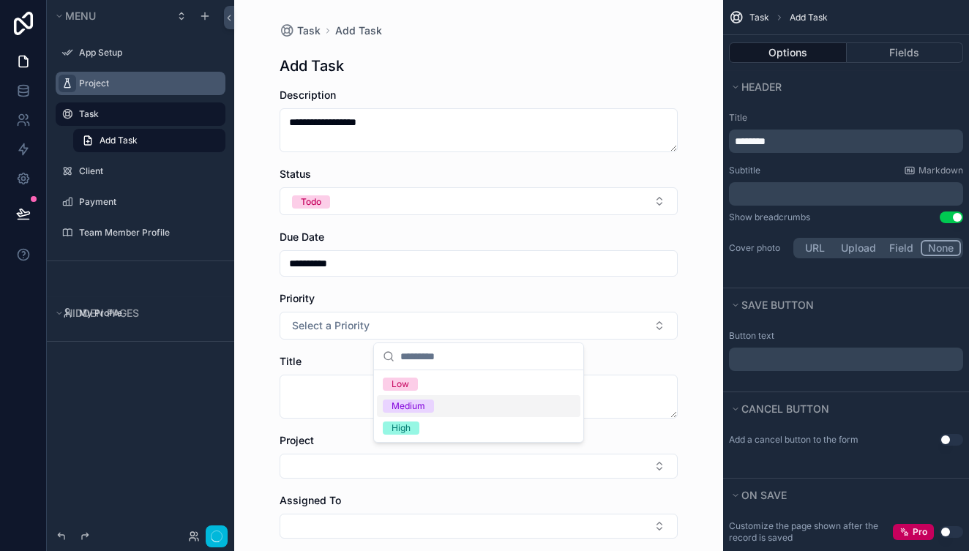
click at [493, 403] on div "Medium" at bounding box center [479, 406] width 204 height 22
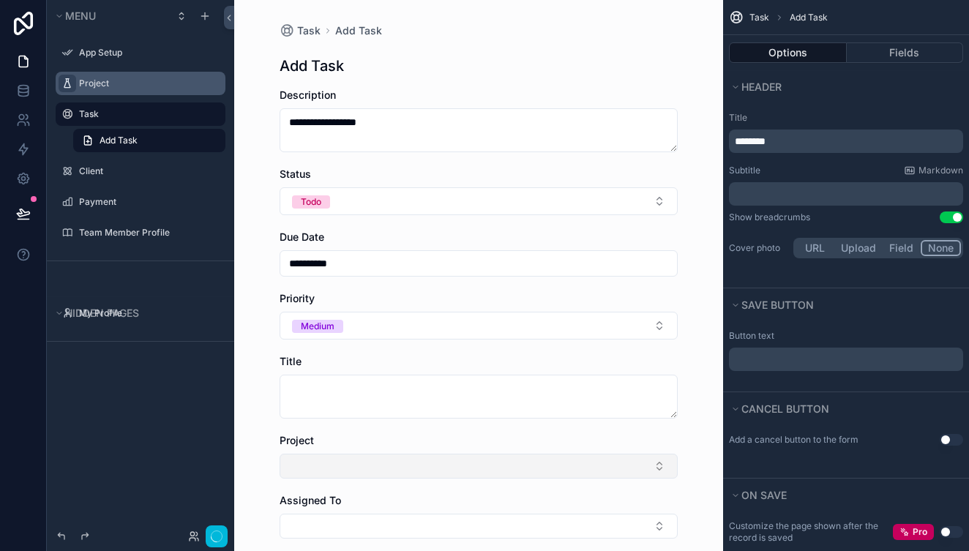
click at [659, 470] on button "Select Button" at bounding box center [479, 466] width 398 height 25
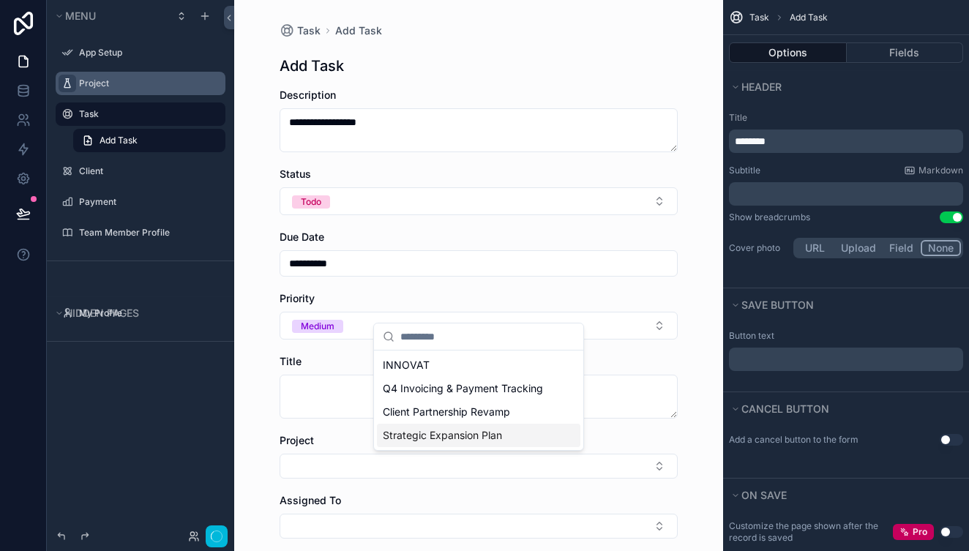
click at [490, 431] on span "Strategic Expansion Plan" at bounding box center [442, 435] width 119 height 15
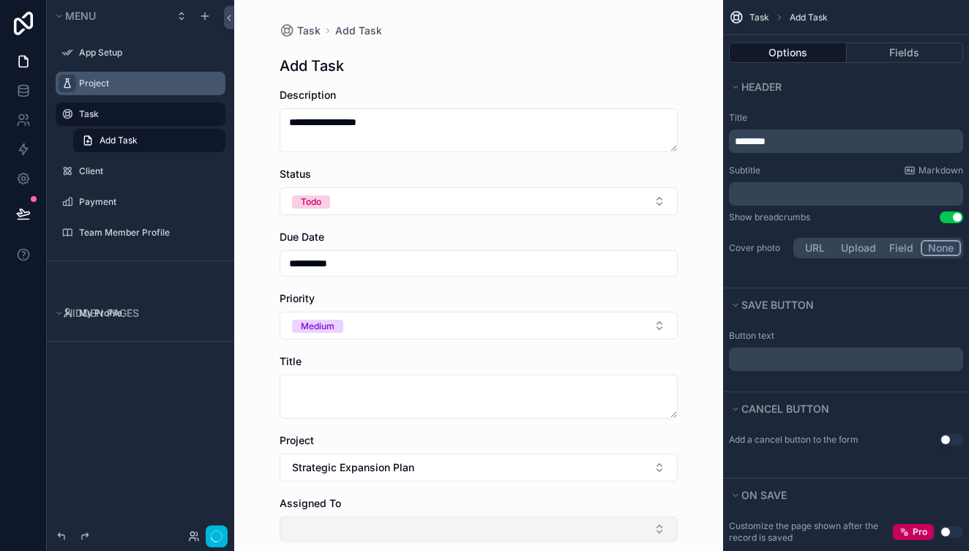
click at [655, 528] on button "Select Button" at bounding box center [479, 529] width 398 height 25
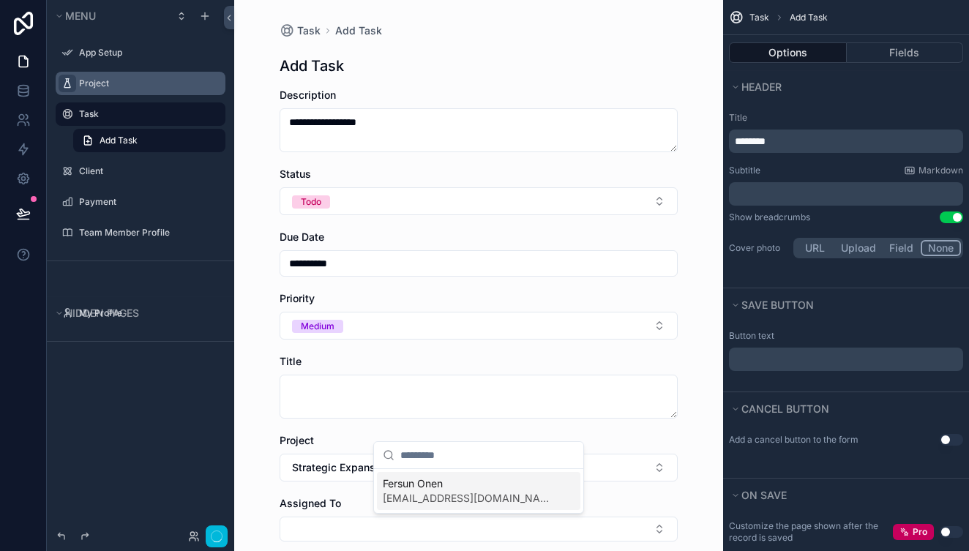
click at [519, 496] on span "[EMAIL_ADDRESS][DOMAIN_NAME]" at bounding box center [470, 498] width 174 height 15
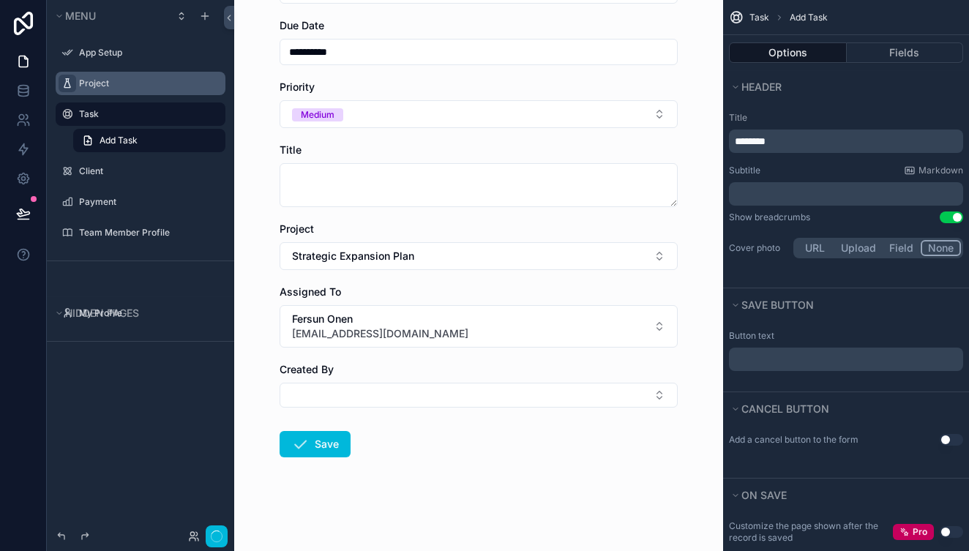
scroll to position [212, 0]
click at [666, 395] on button "Select Button" at bounding box center [479, 395] width 398 height 25
click at [499, 460] on span "Fersun Onen" at bounding box center [470, 453] width 174 height 15
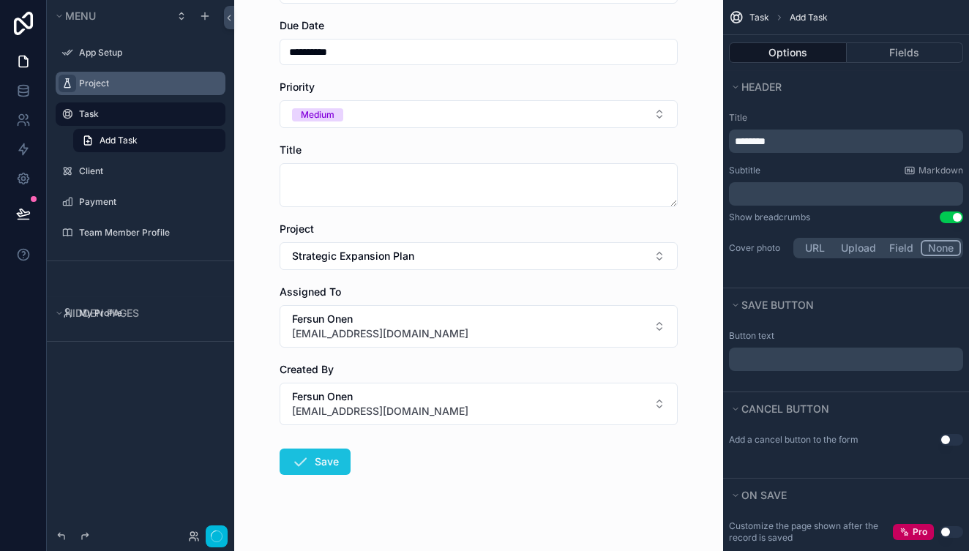
click at [340, 455] on button "Save" at bounding box center [315, 462] width 71 height 26
